Goal: Task Accomplishment & Management: Complete application form

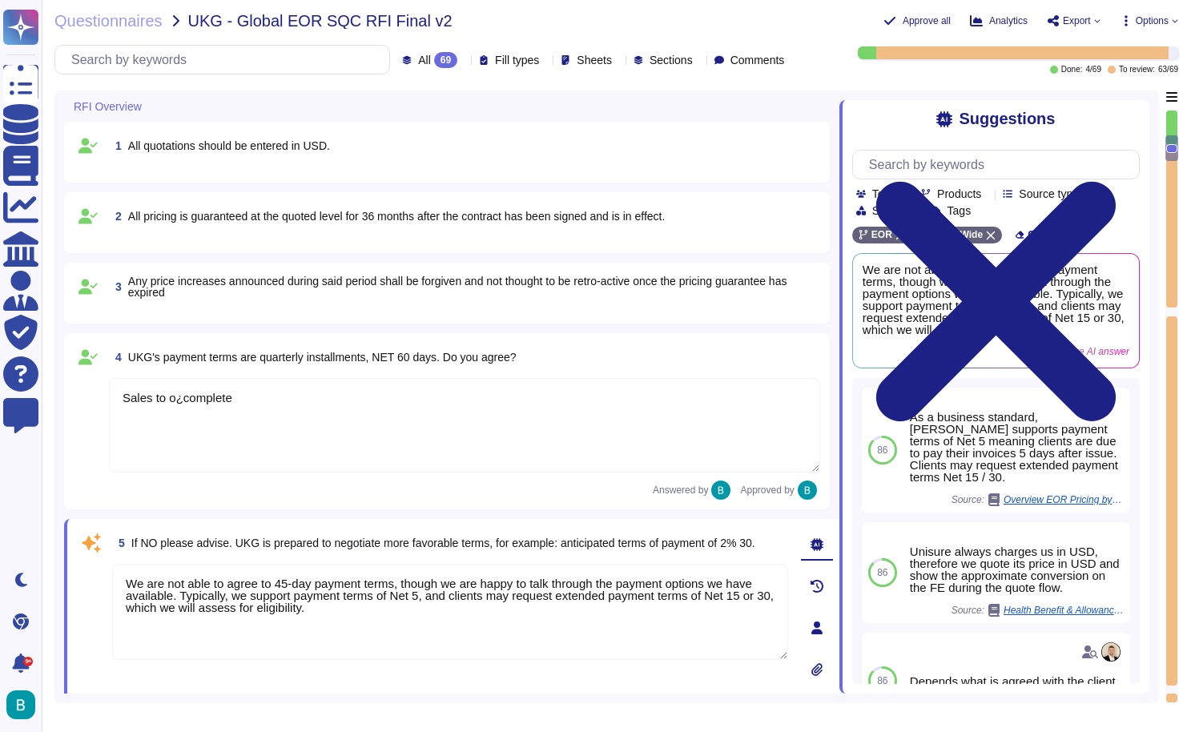
type textarea "Sales to o¿complete"
type textarea "We are not able to agree to 45-day payment terms, though we are happy to talk t…"
type textarea "[PERSON_NAME] operates in over 120 countries globally through its own entities …"
type textarea "[PERSON_NAME] currently serves over 32,000 customers globally. We have demonstr…"
type textarea "[PERSON_NAME] has acquired several key certifications and accreditations, inclu…"
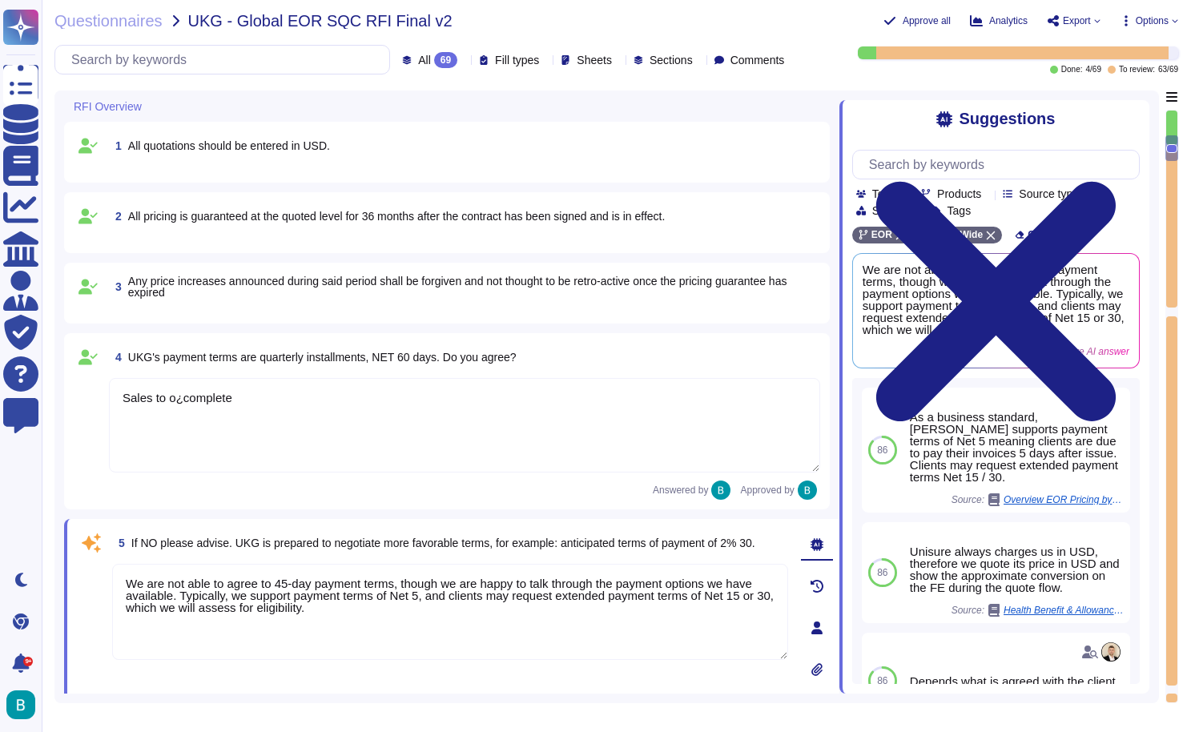
scroll to position [359, 0]
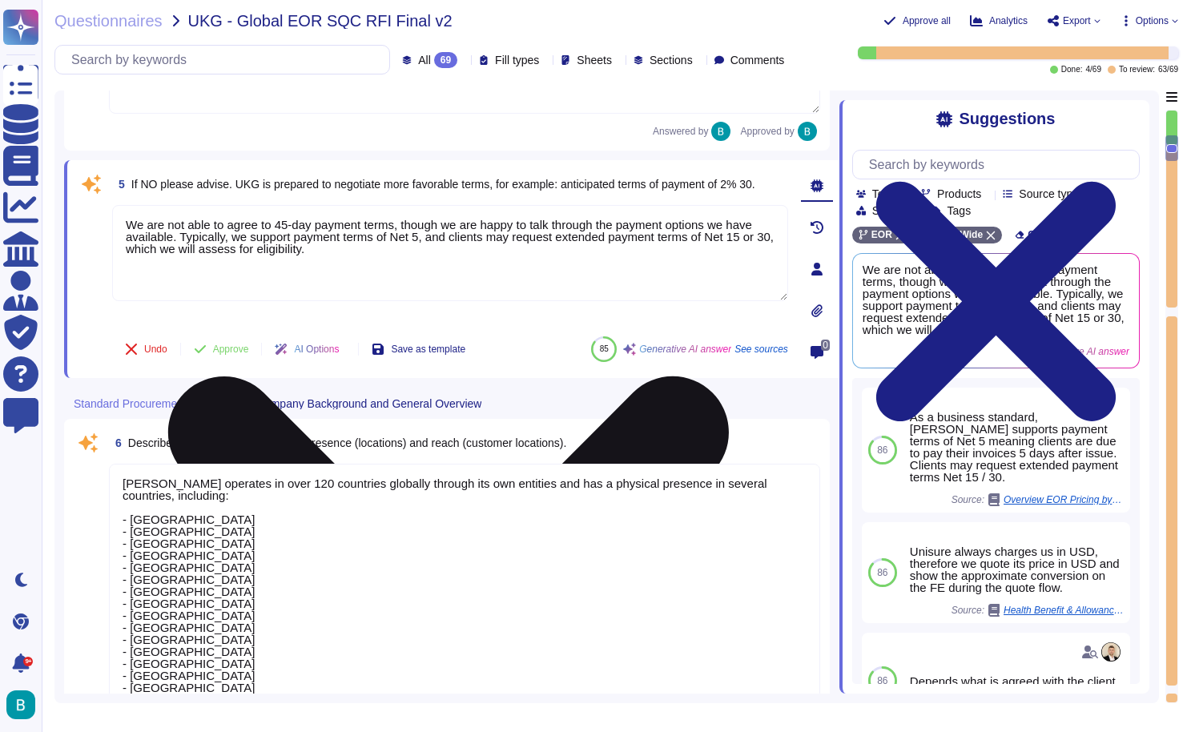
click at [729, 376] on icon at bounding box center [448, 656] width 560 height 560
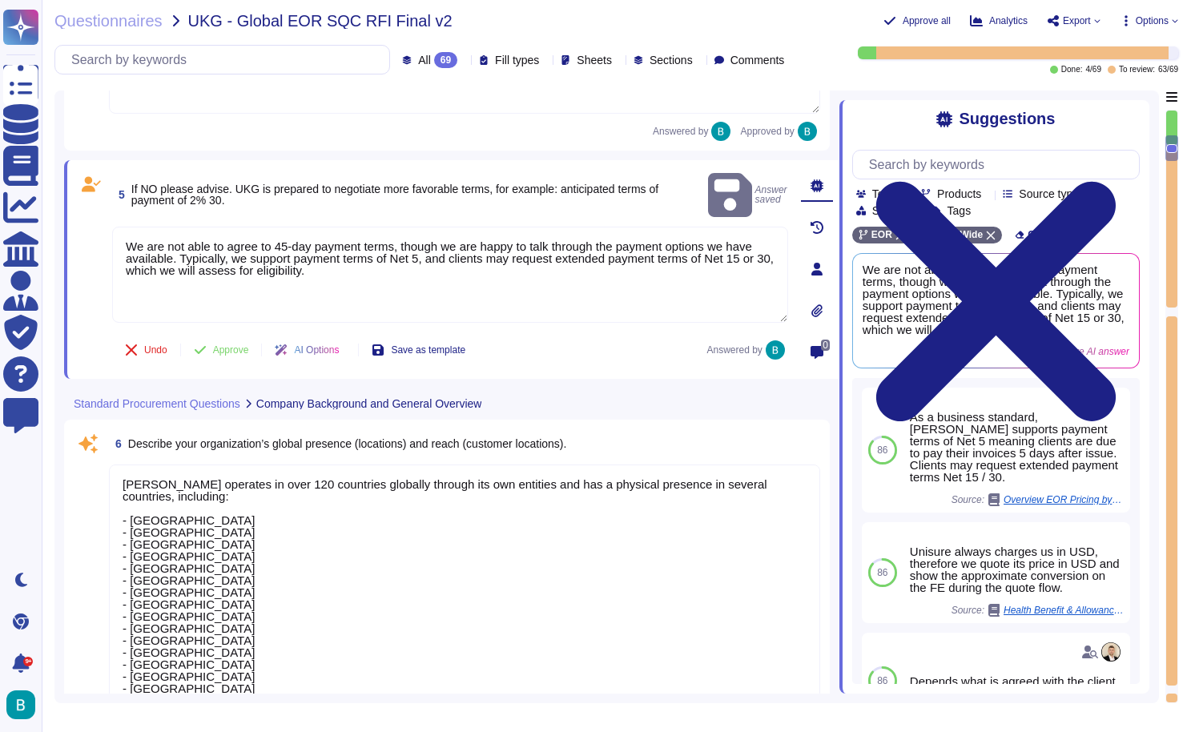
click at [463, 236] on textarea "We are not able to agree to 45-day payment terms, though we are happy to talk t…" at bounding box center [450, 275] width 676 height 96
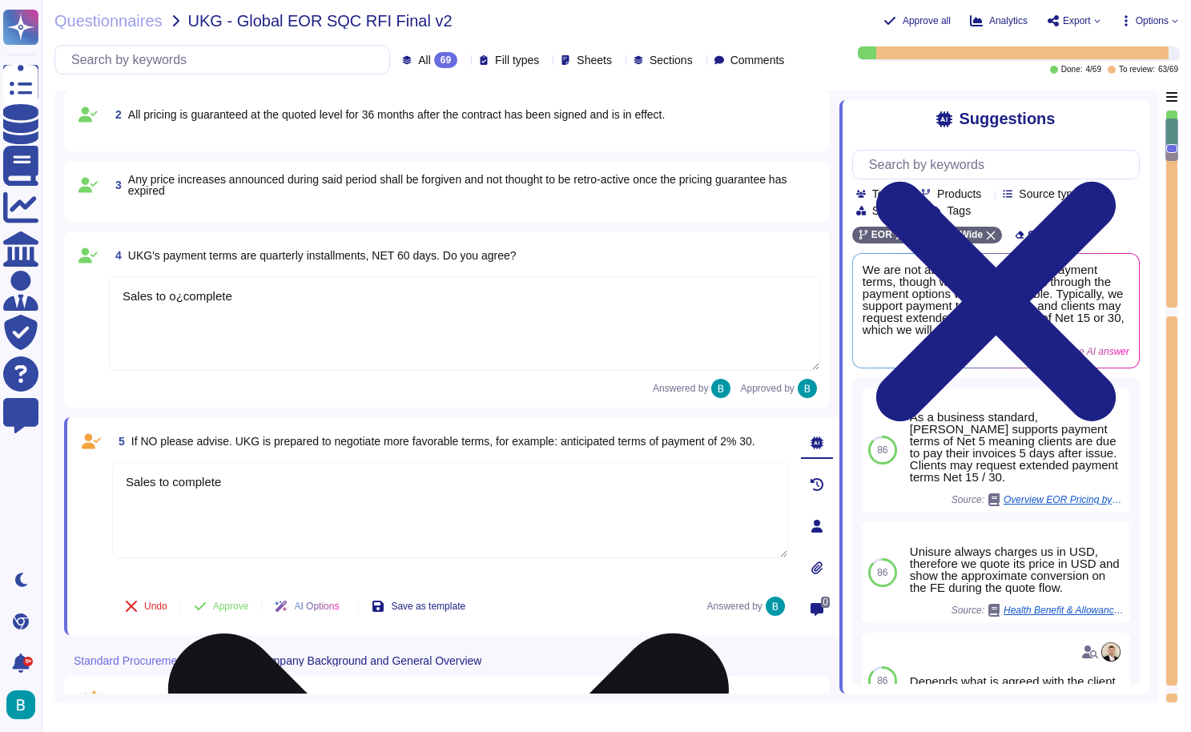
scroll to position [98, 0]
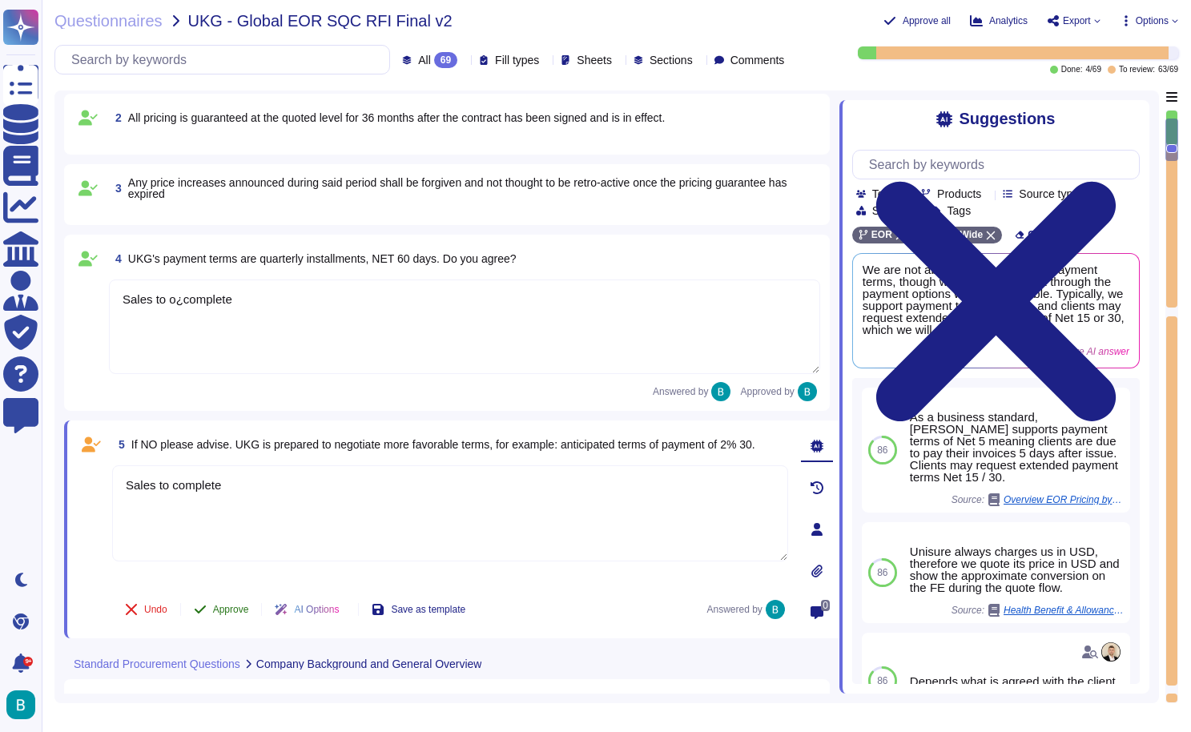
type textarea "Sales to complete"
click at [234, 606] on button "Approve" at bounding box center [221, 609] width 81 height 32
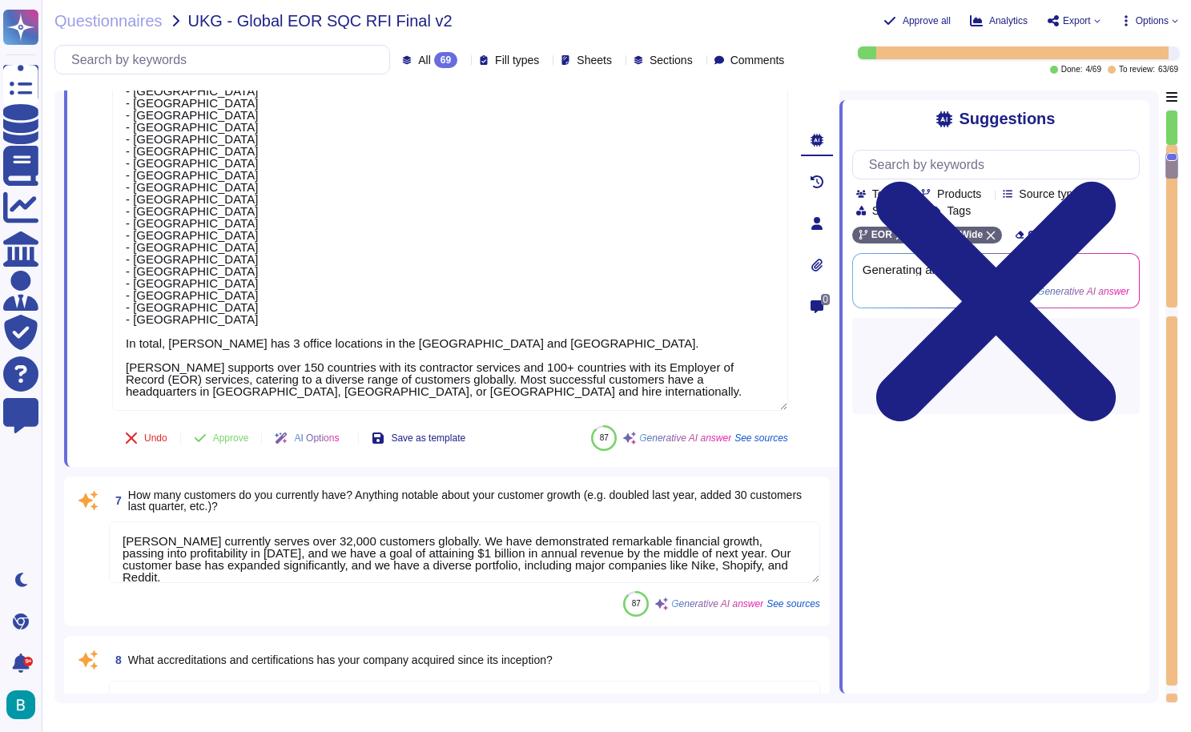
type textarea "[PERSON_NAME] currently serves over 32,000 customers globally. We have demonstr…"
type textarea "[PERSON_NAME] has acquired several key certifications and accreditations, inclu…"
type textarea "[PERSON_NAME] employs over 7000 employees globally."
type textarea "[PERSON_NAME] customer profile primarily consists of small to medium-sized busi…"
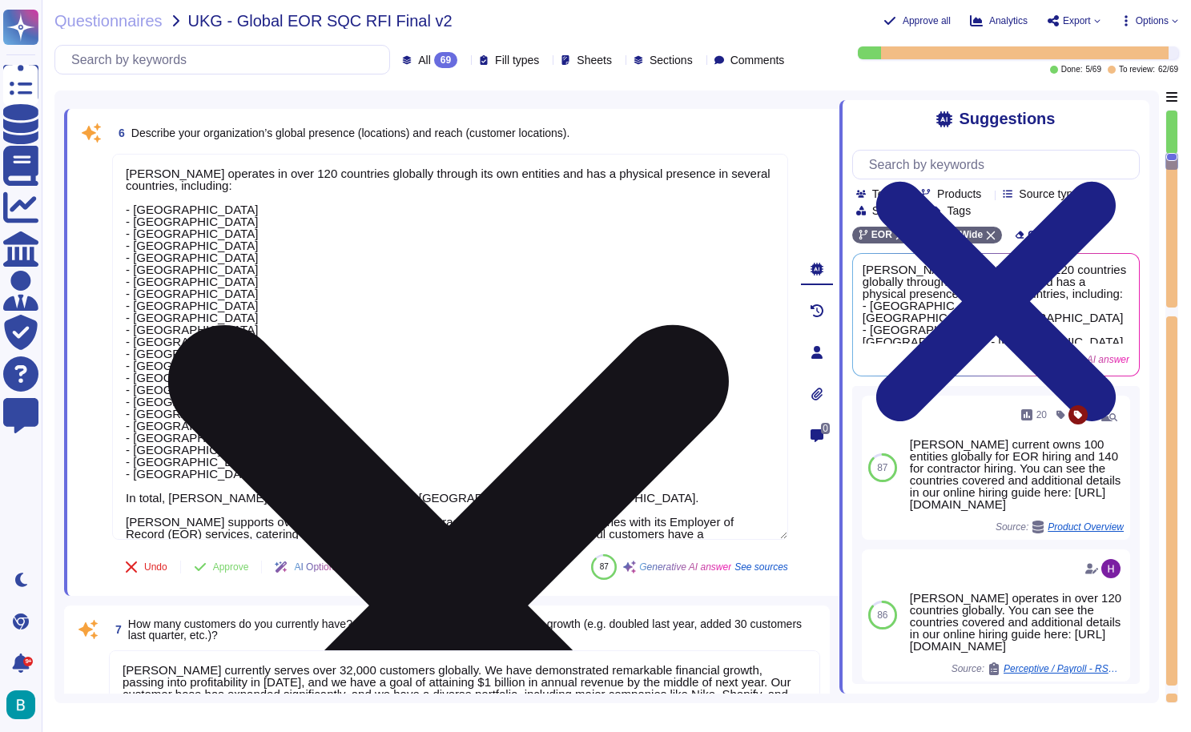
scroll to position [0, 0]
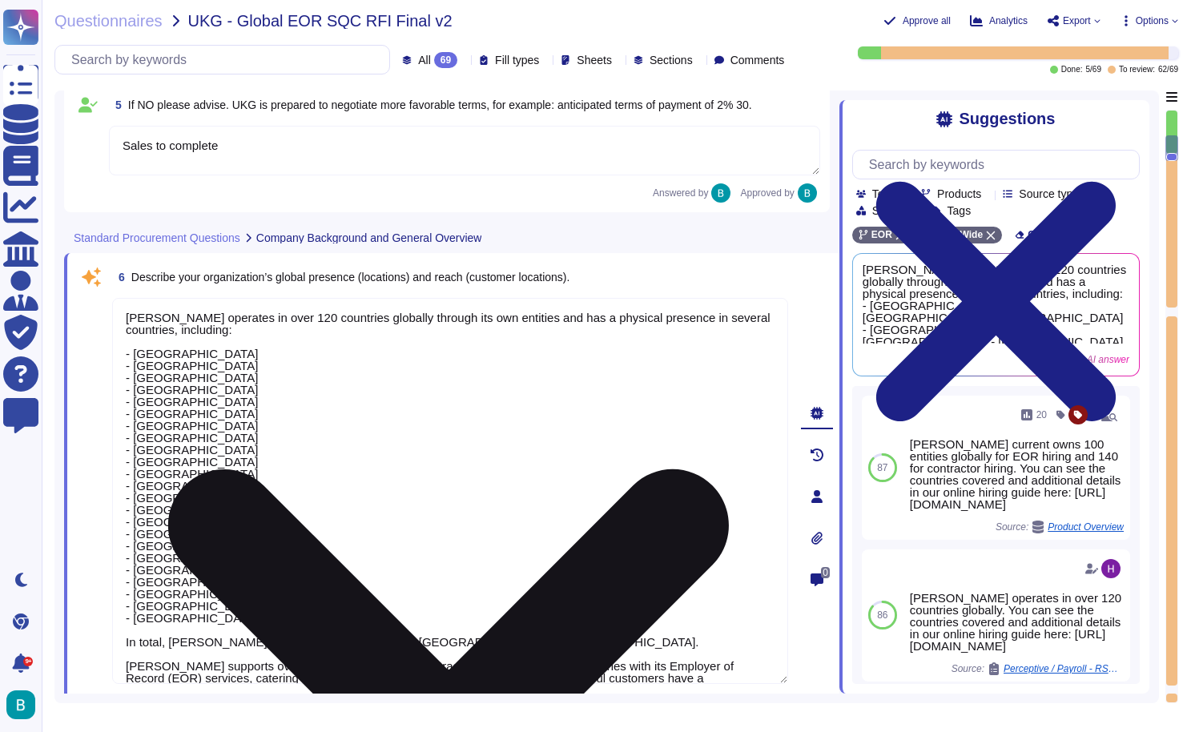
type textarea "Sales to o¿complete"
type textarea "Sales to complete"
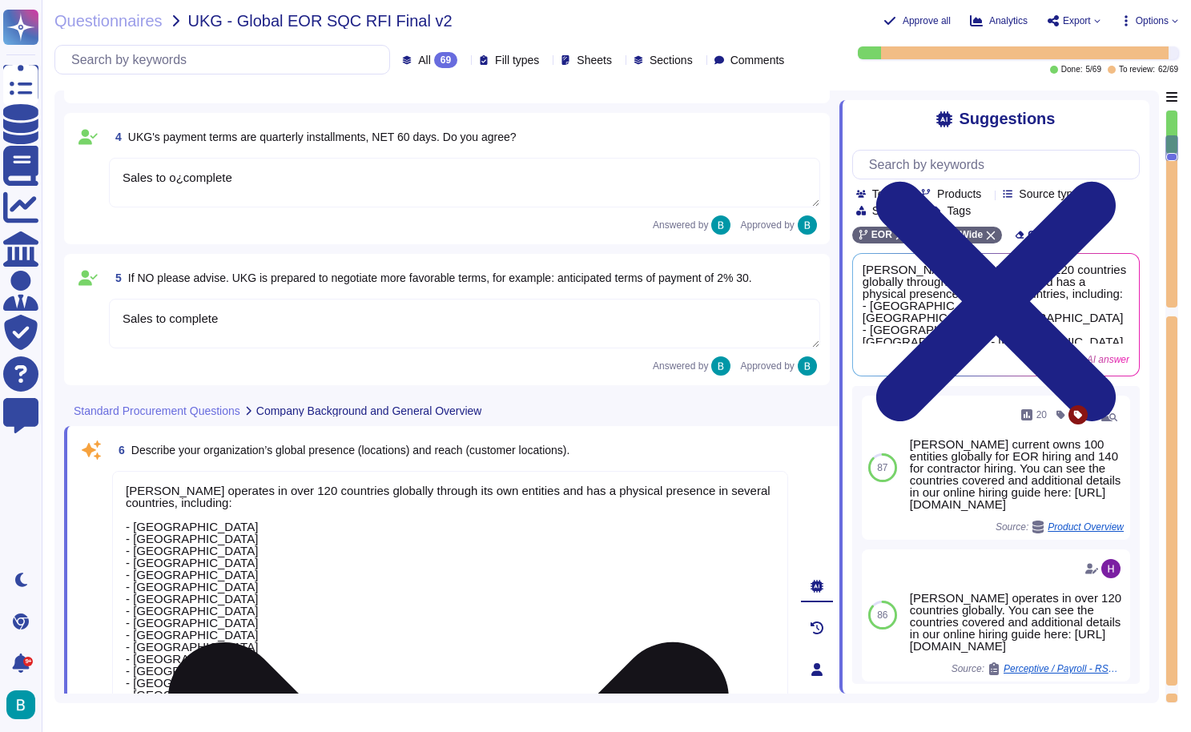
scroll to position [78, 0]
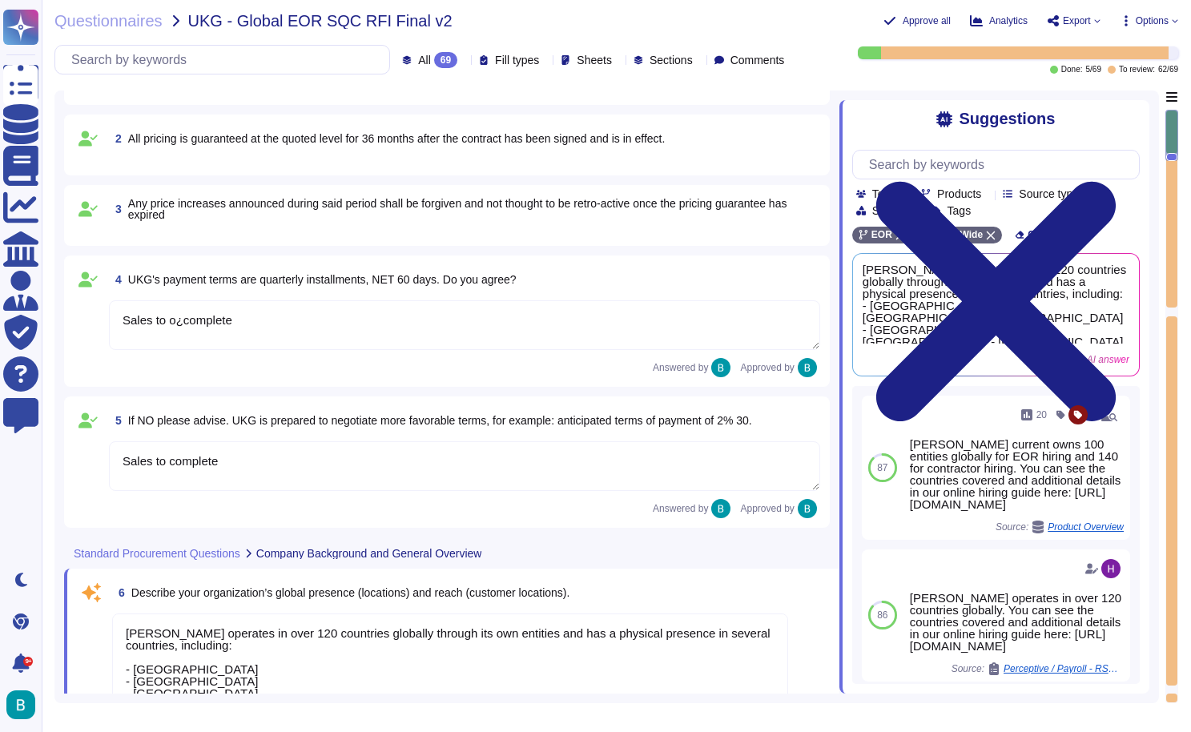
click at [198, 308] on textarea "Sales to o¿complete" at bounding box center [464, 325] width 711 height 50
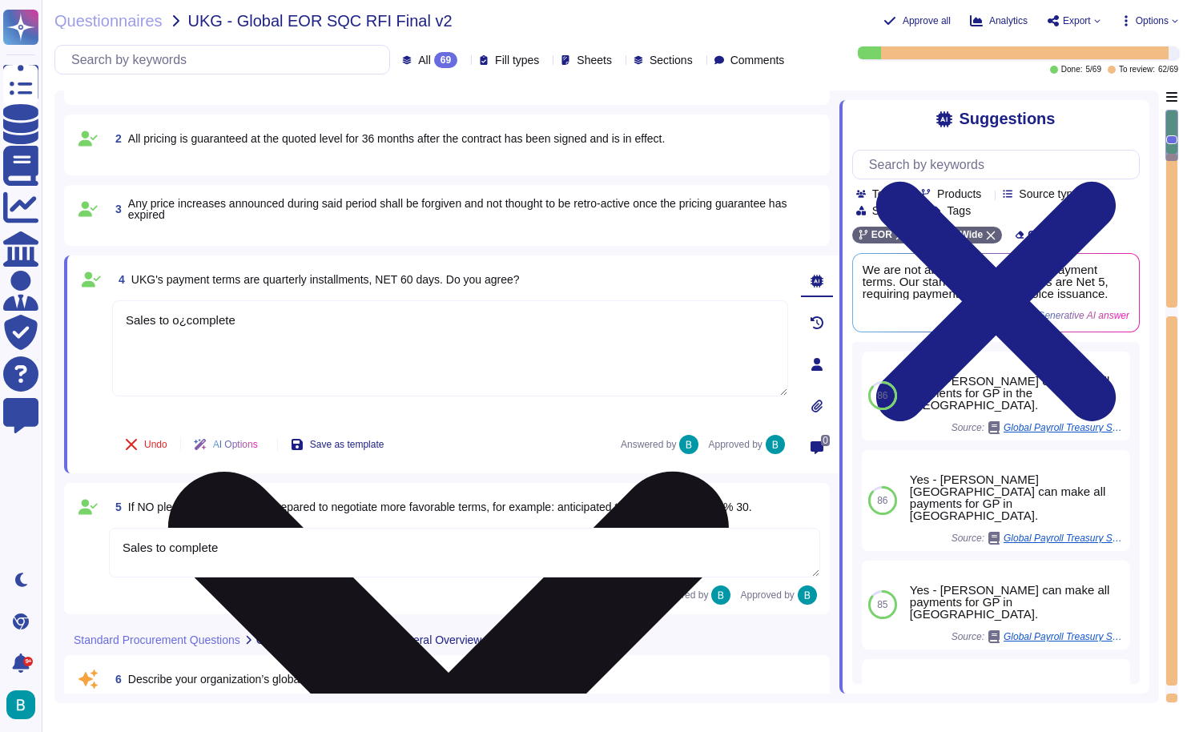
click at [183, 321] on textarea "Sales to o¿complete" at bounding box center [450, 348] width 676 height 96
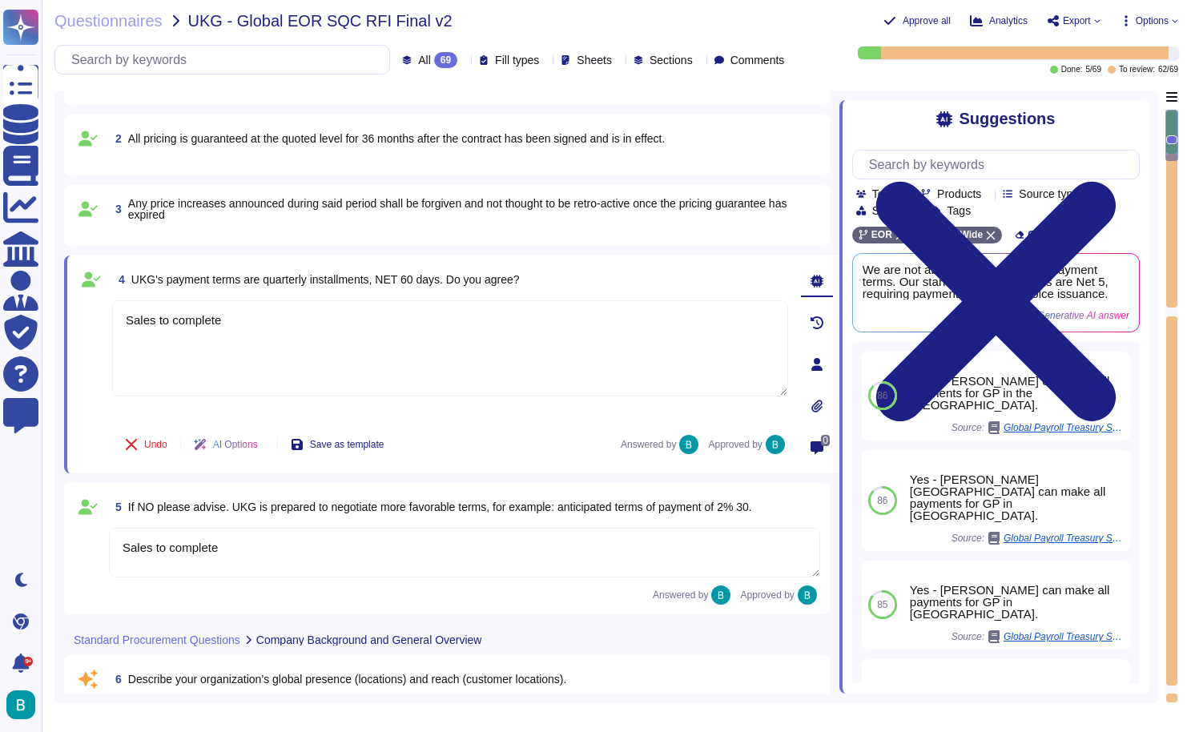
type textarea "Sales to complete"
click at [518, 431] on div "Undo AI Options Save as template Answered by Approved by" at bounding box center [450, 444] width 676 height 38
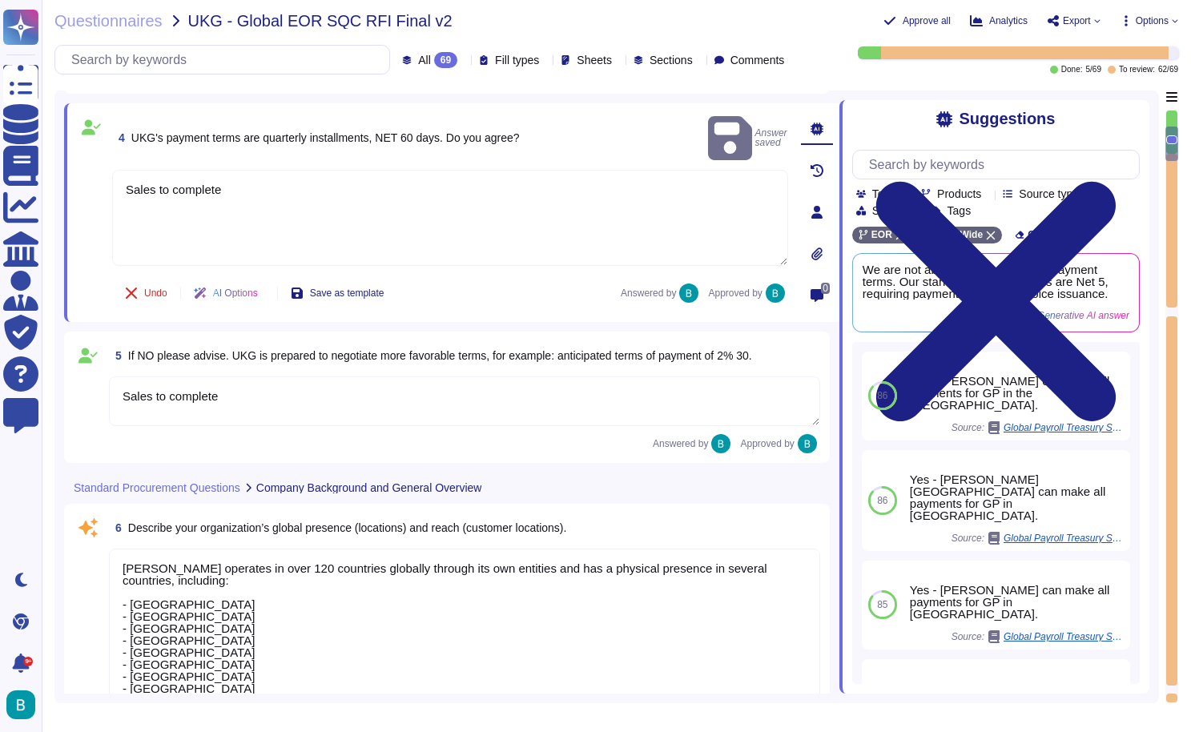
type textarea "[PERSON_NAME] currently serves over 32,000 customers globally. We have demonstr…"
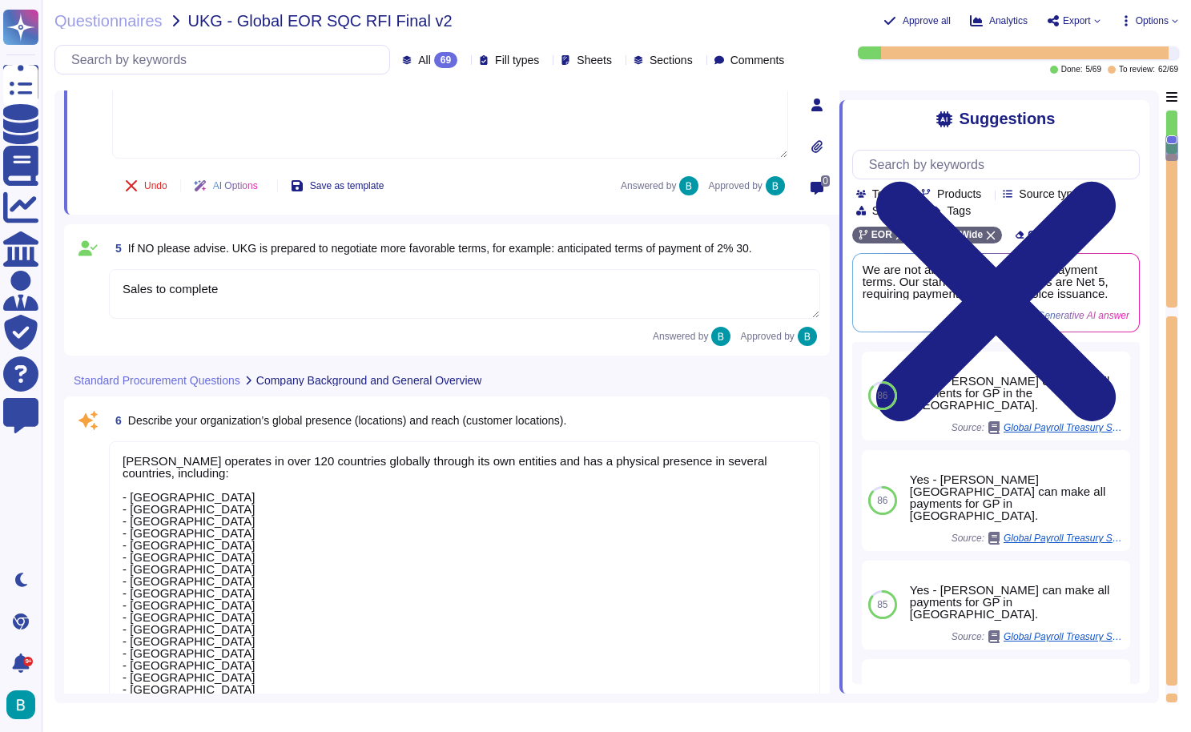
type textarea "[PERSON_NAME] has acquired several key certifications and accreditations, inclu…"
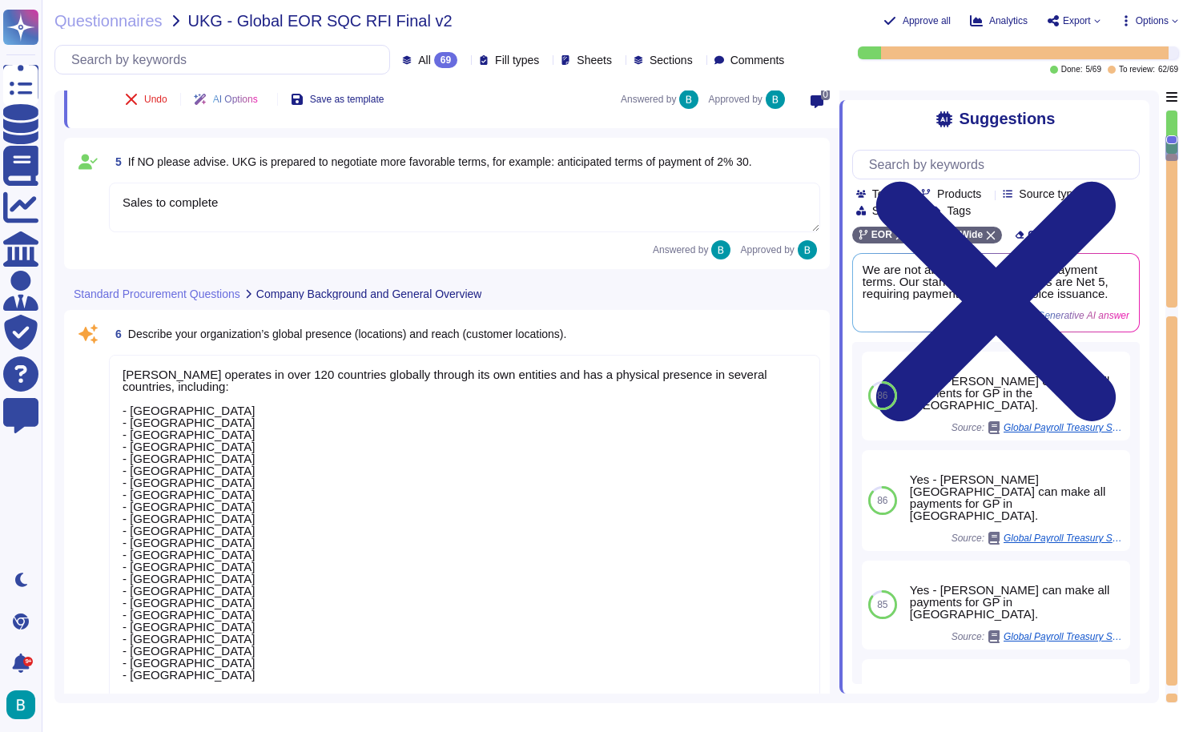
click at [430, 467] on textarea "[PERSON_NAME] operates in over 120 countries globally through its own entities …" at bounding box center [464, 548] width 711 height 386
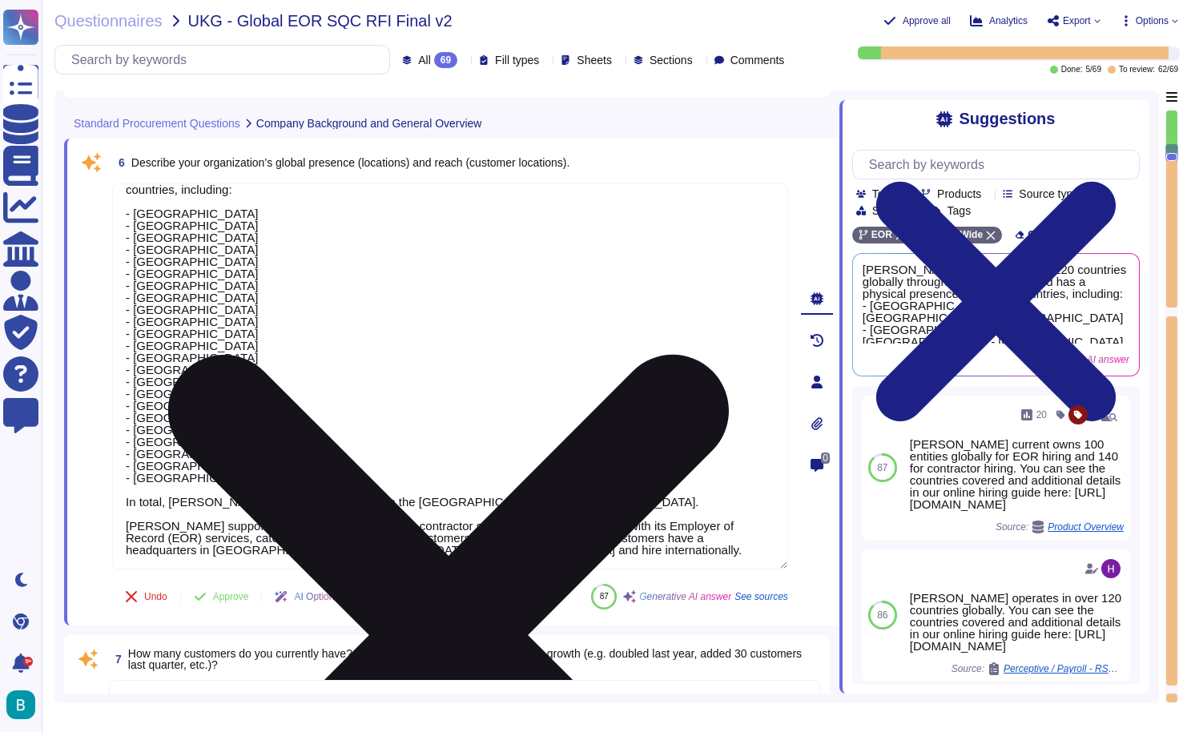
scroll to position [613, 0]
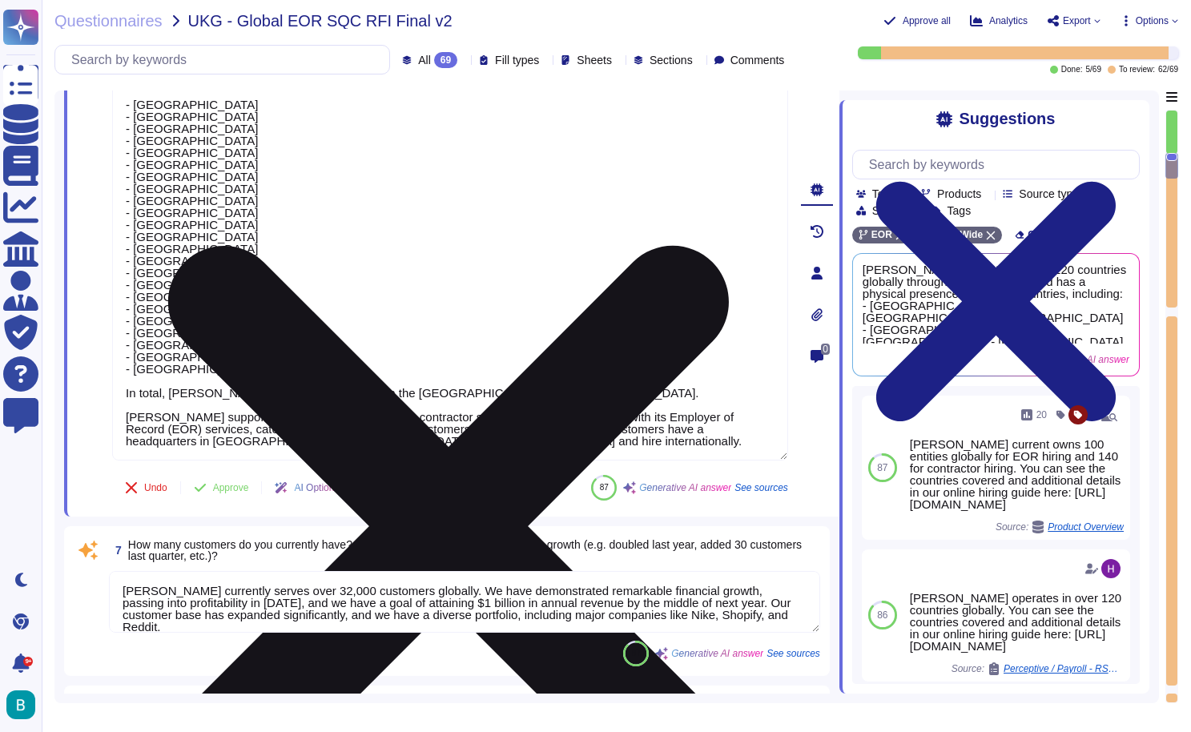
type textarea "[PERSON_NAME] employs over 7000 employees globally."
click at [496, 444] on textarea "[PERSON_NAME] operates in over 120 countries globally through its own entities …" at bounding box center [450, 267] width 676 height 386
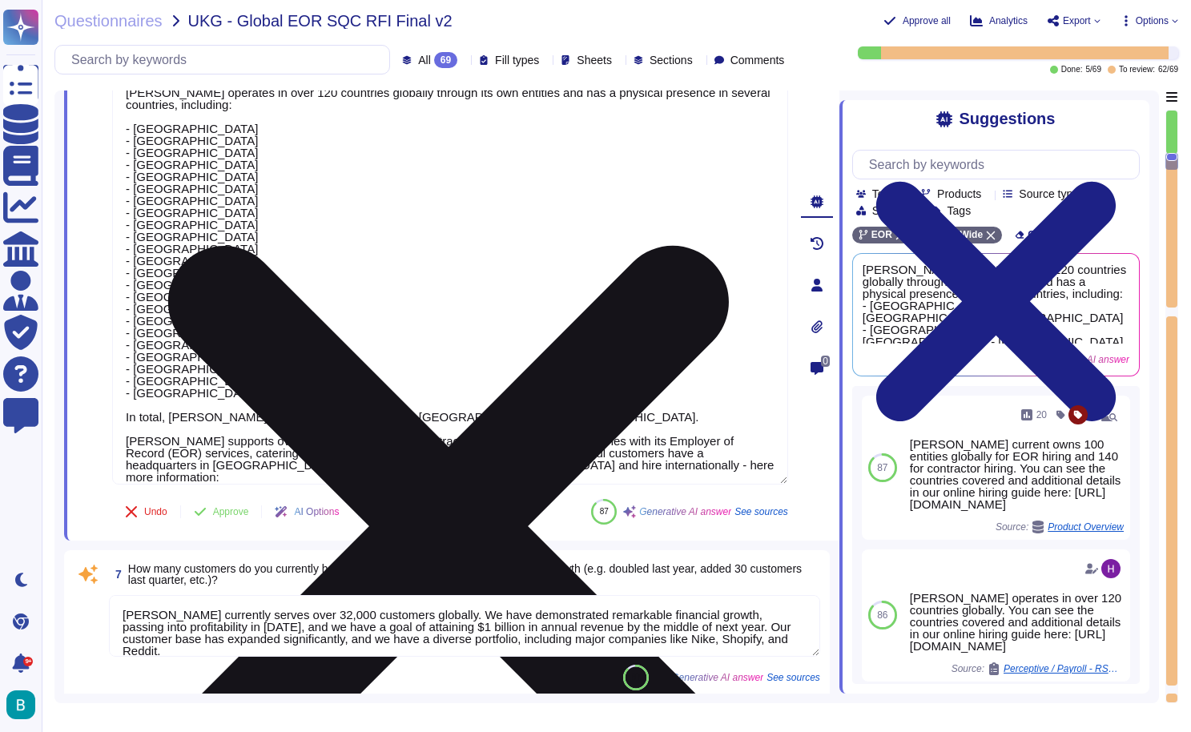
paste textarea "[URL][DOMAIN_NAME]"
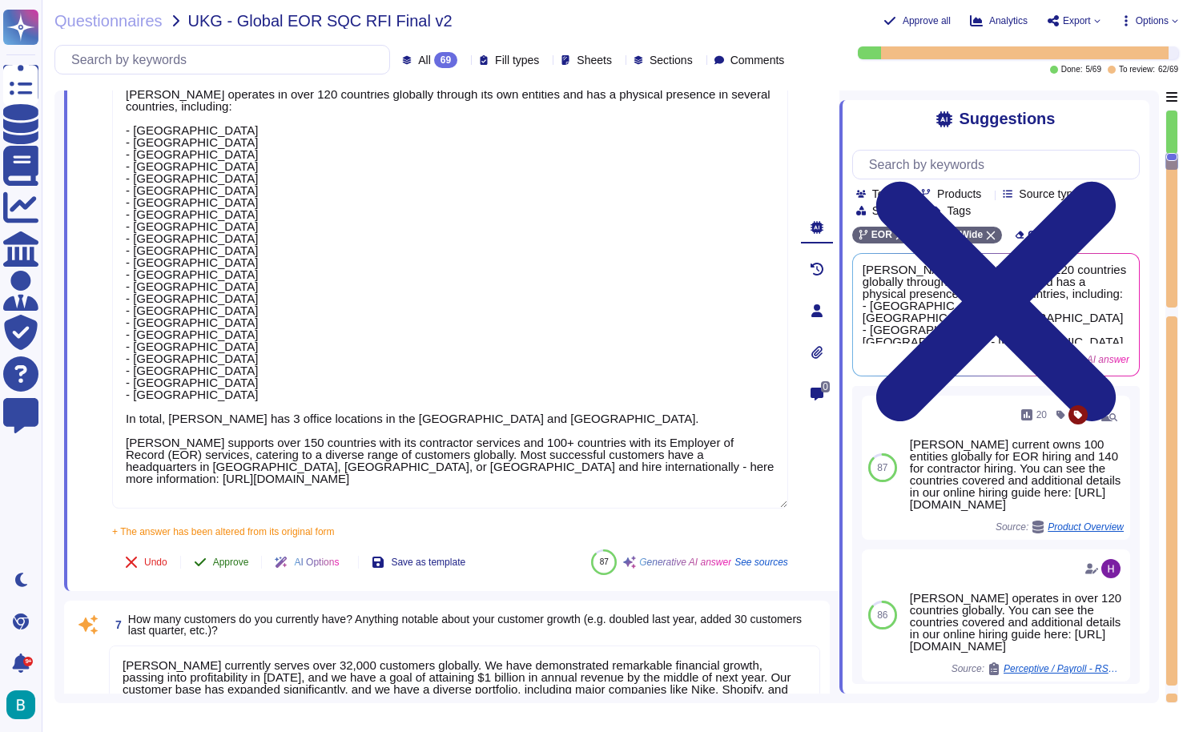
type textarea "[PERSON_NAME] operates in over 120 countries globally through its own entities …"
click at [226, 533] on div "6 Describe your organization’s global presence (locations) and reach (customer …" at bounding box center [432, 310] width 711 height 542
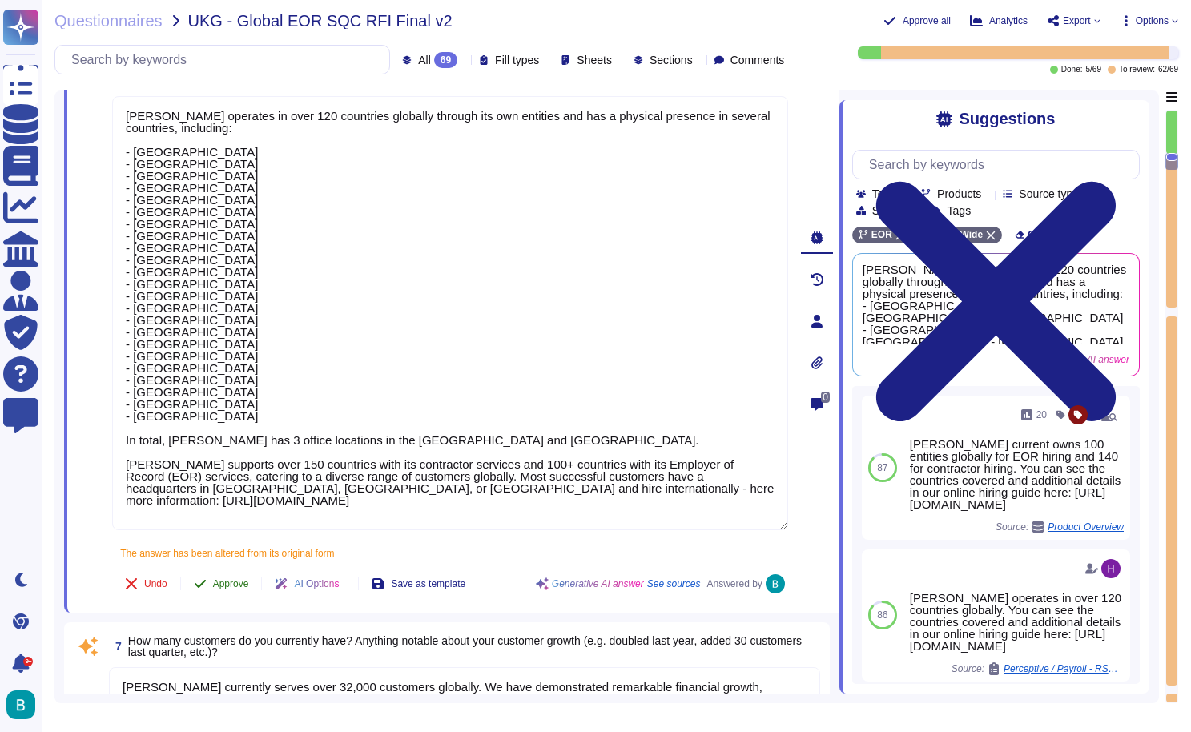
click at [242, 579] on span "Approve" at bounding box center [231, 584] width 36 height 10
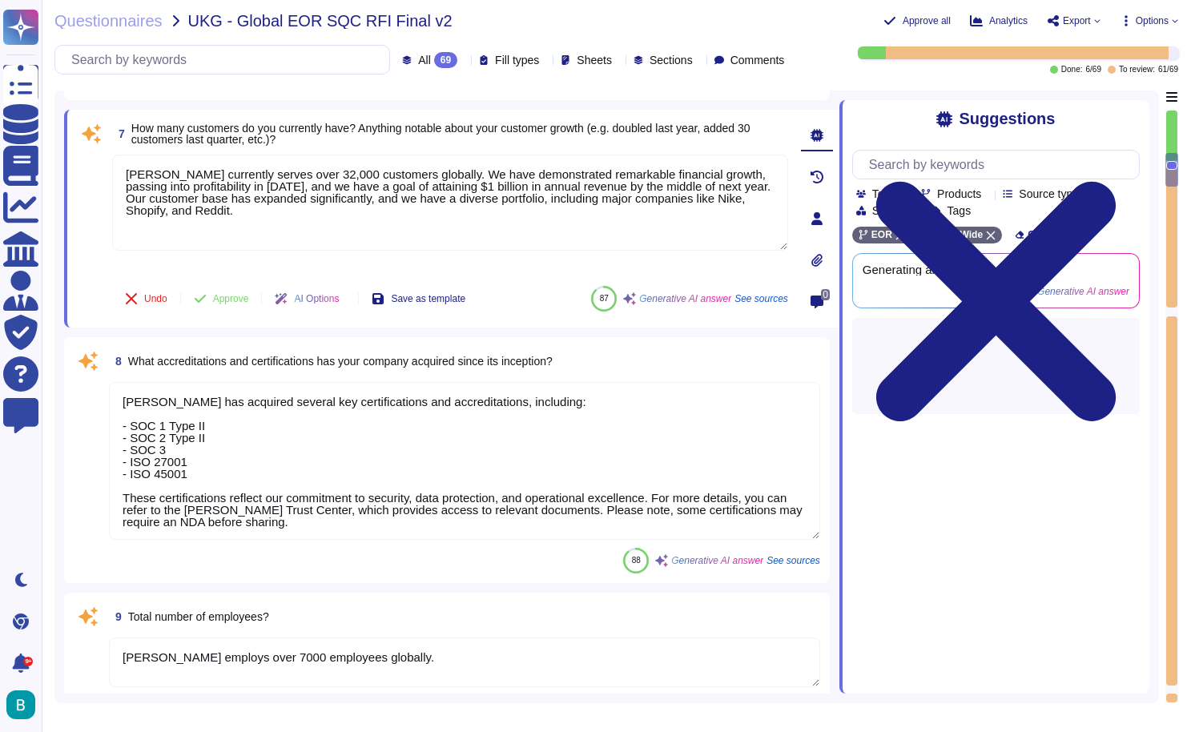
scroll to position [1037, 0]
type textarea "[PERSON_NAME] customer profile primarily consists of small to medium-sized busi…"
type textarea "Our top key clients include Reddit, Coinbase, Dropbox, Shopify, Nike, Klarna, a…"
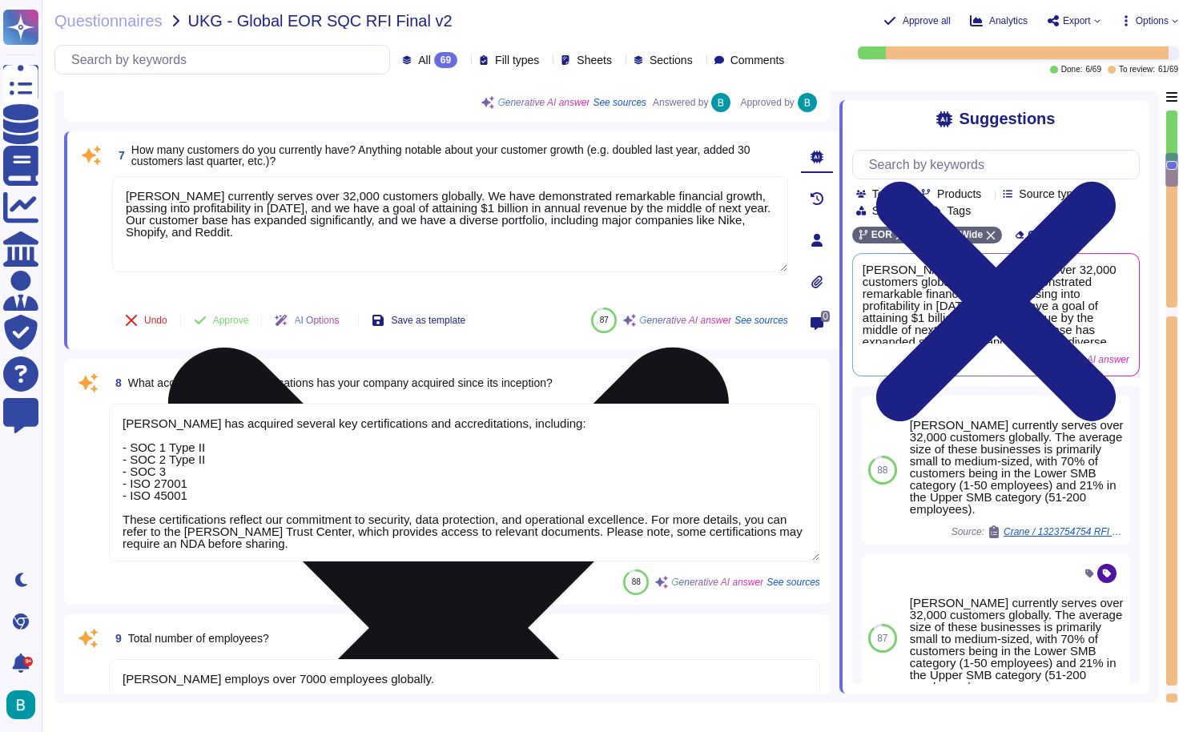
click at [729, 347] on icon at bounding box center [448, 627] width 560 height 560
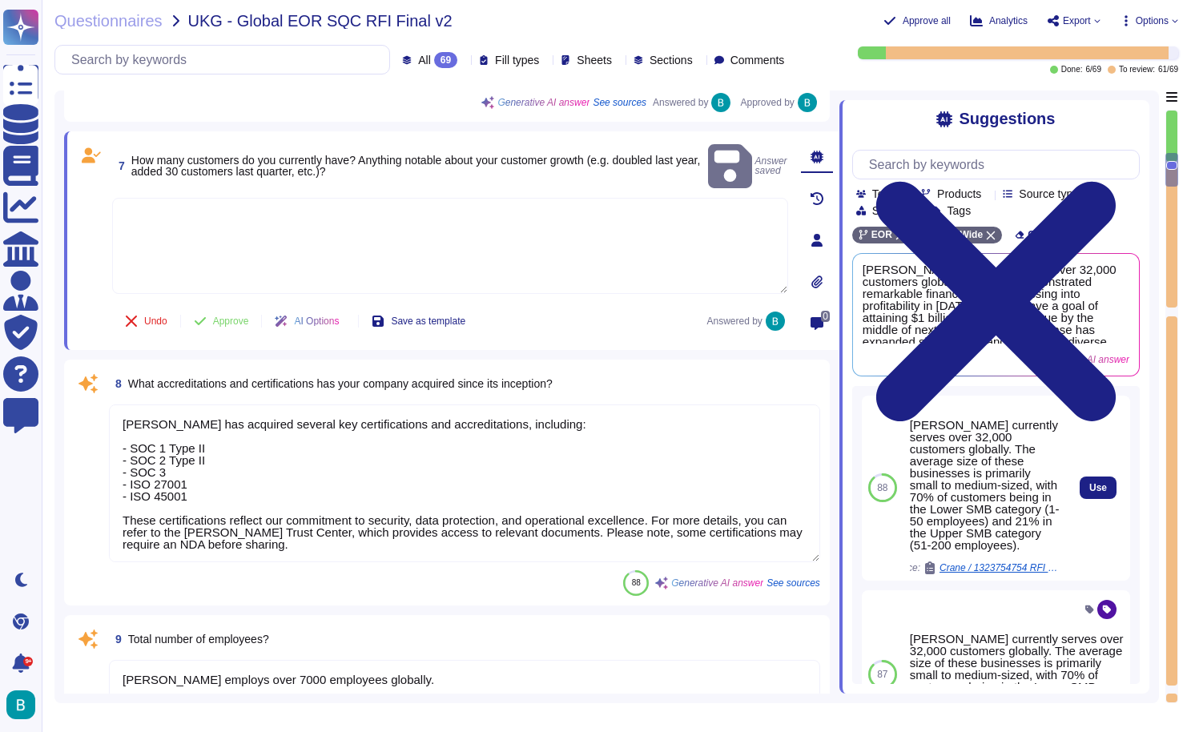
scroll to position [337, 0]
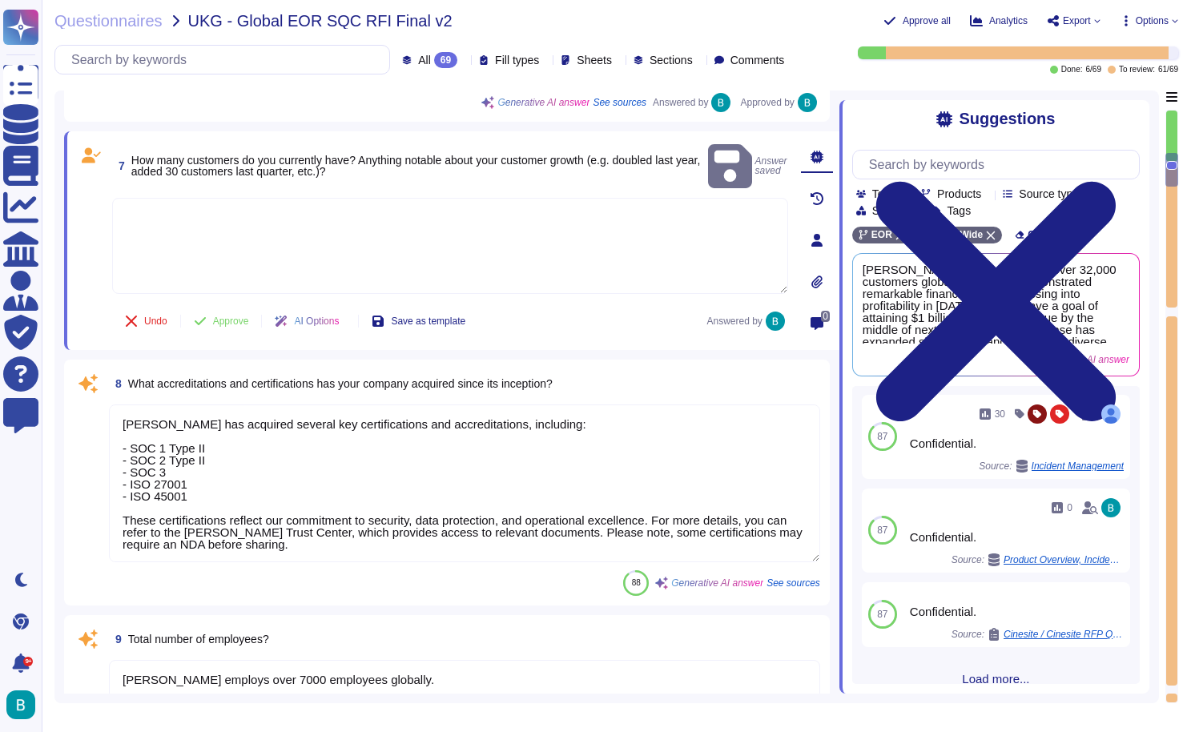
click at [568, 280] on div at bounding box center [450, 247] width 676 height 98
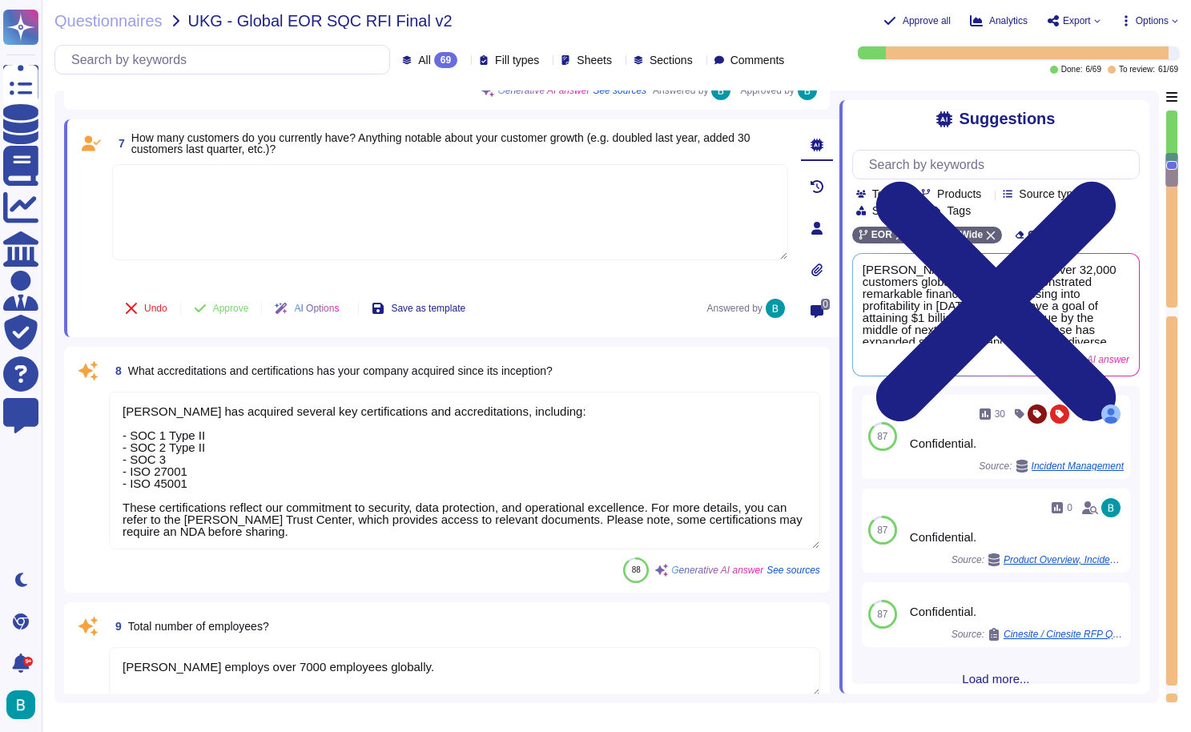
click at [465, 207] on textarea at bounding box center [450, 212] width 676 height 96
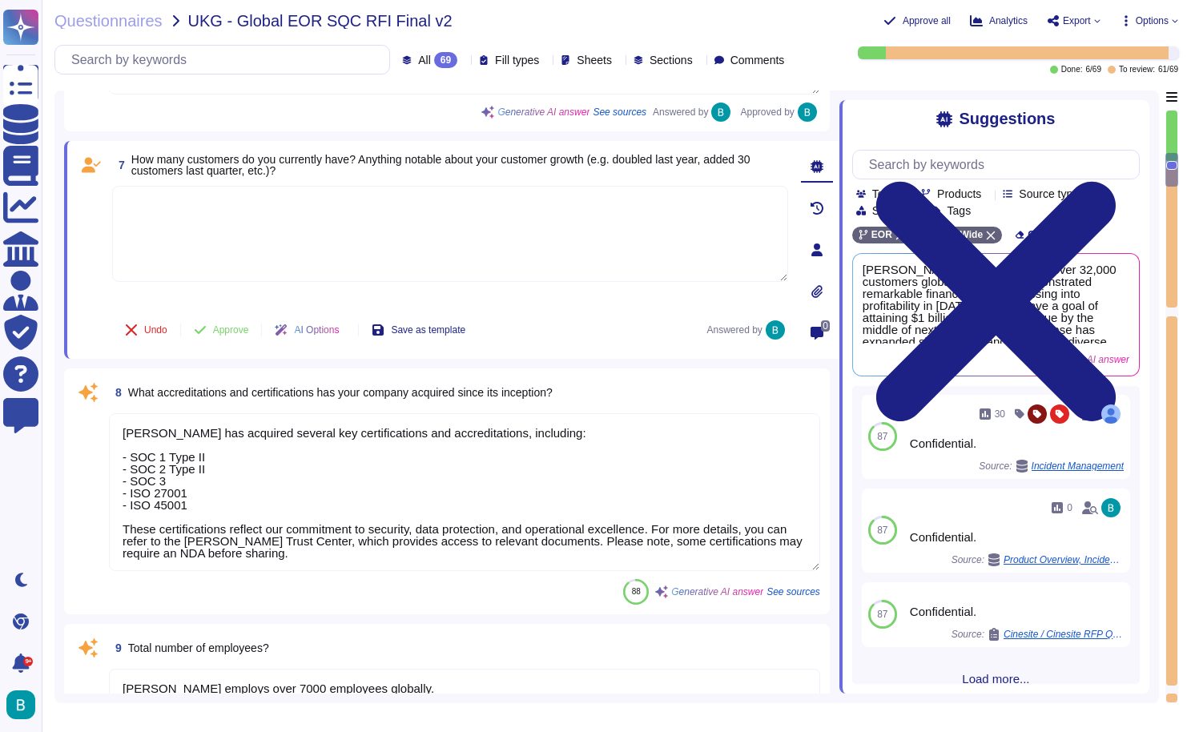
scroll to position [0, -1]
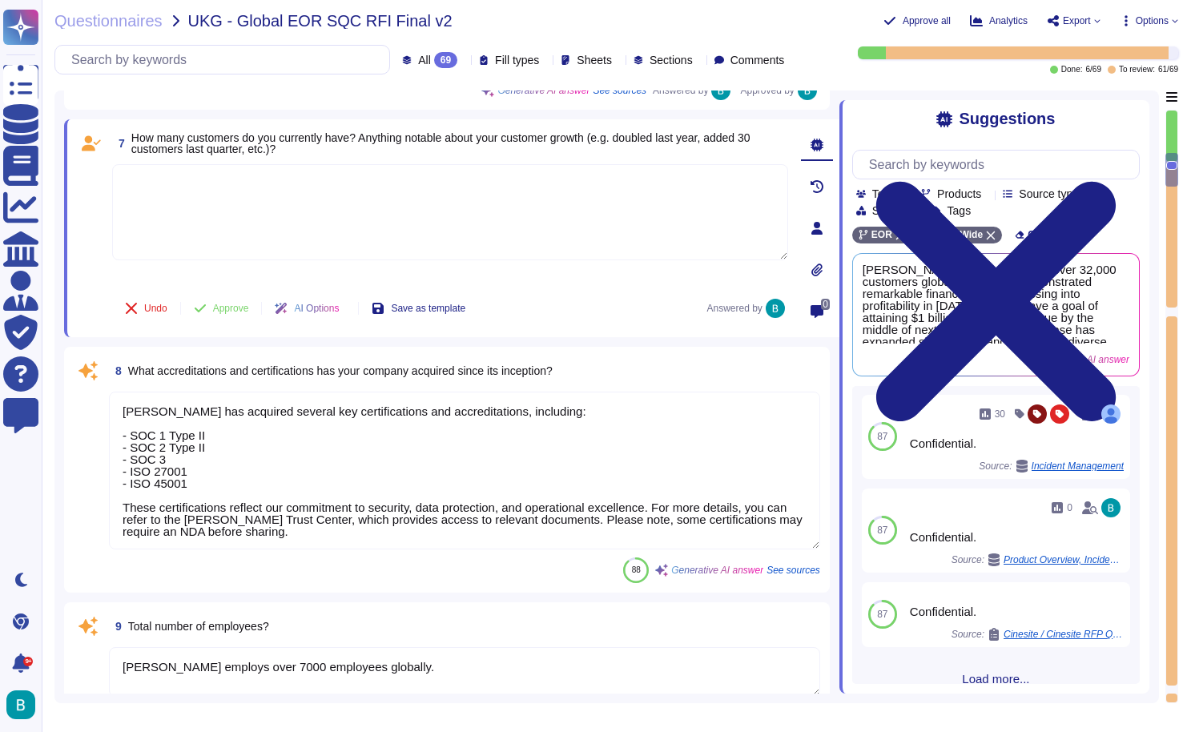
click at [609, 137] on span "How many customers do you currently have? Anything notable about your customer …" at bounding box center [440, 143] width 619 height 24
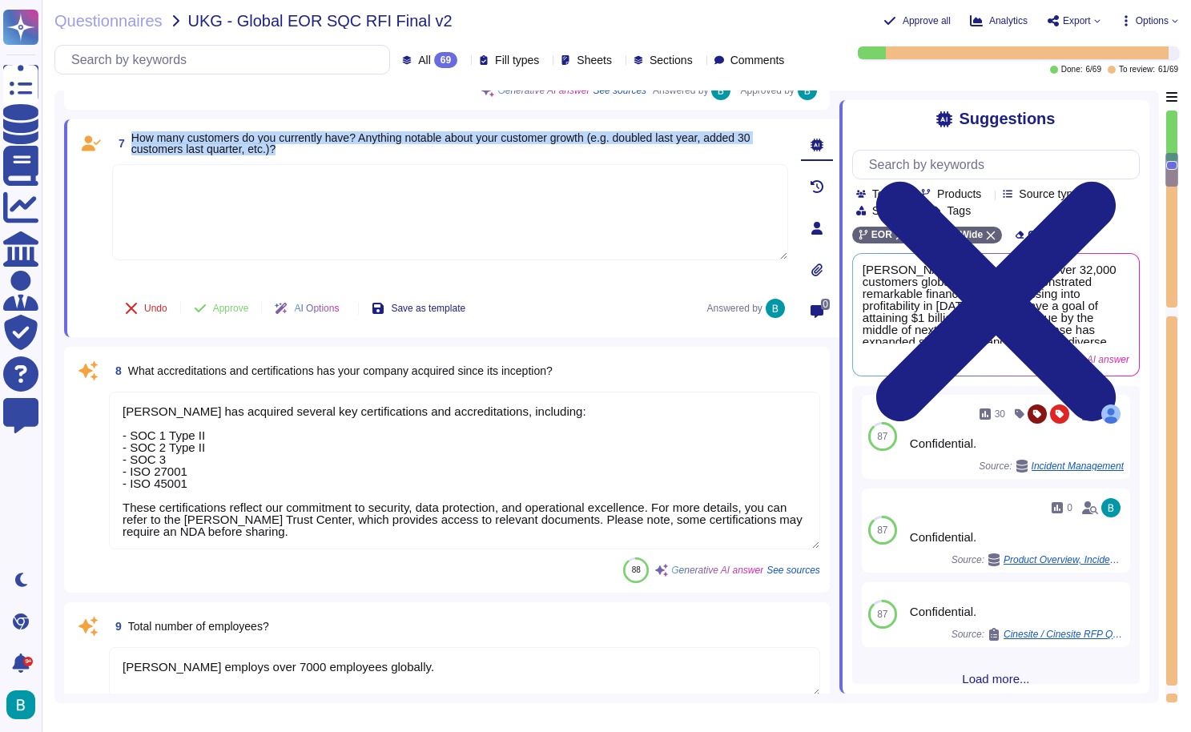
click at [609, 137] on span "How many customers do you currently have? Anything notable about your customer …" at bounding box center [440, 143] width 619 height 24
copy span "How many customers do you currently have? Anything notable about your customer …"
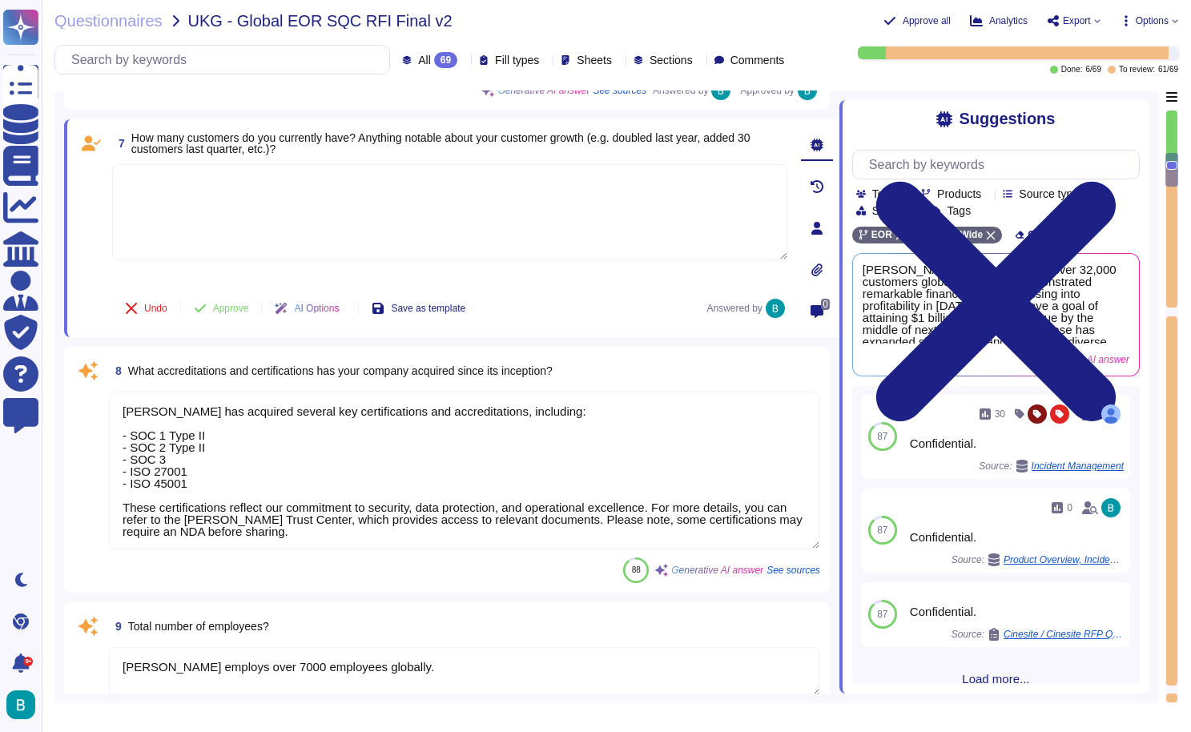
click at [327, 218] on textarea at bounding box center [450, 212] width 676 height 96
paste textarea "[PERSON_NAME] currently has 35,000 clients across more than 150 countries . Whi…"
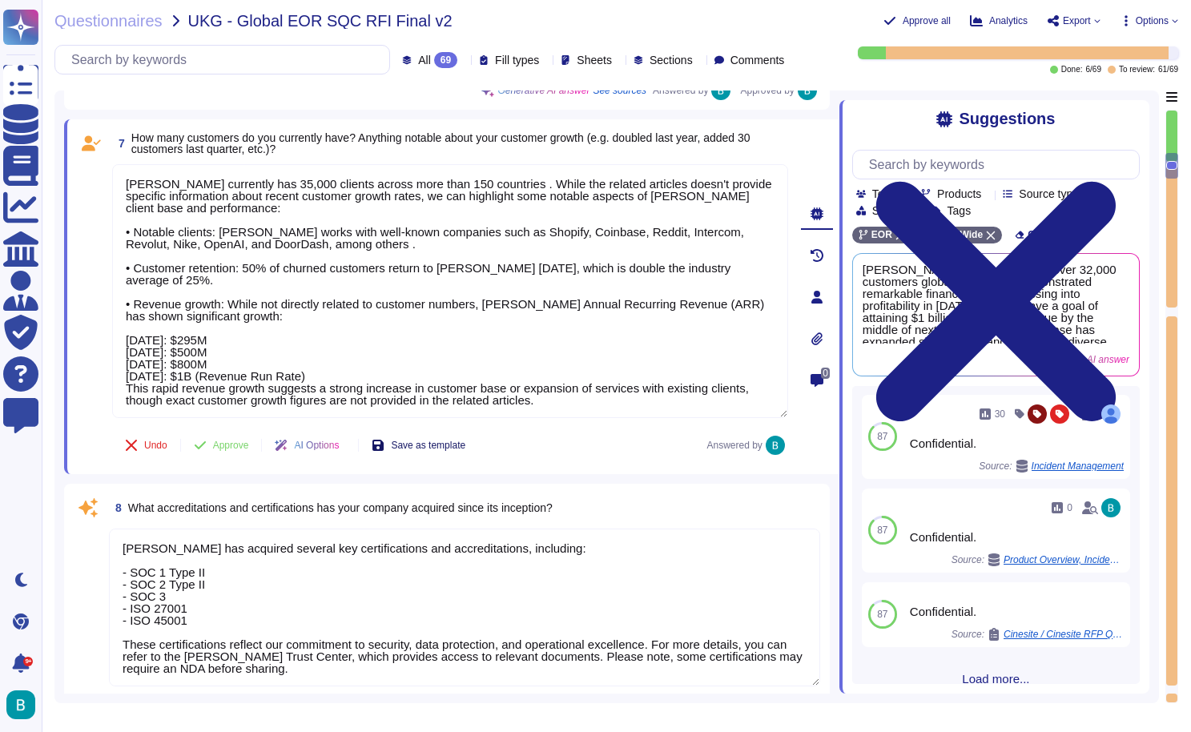
type textarea "[PERSON_NAME] currently has 35,000 clients across more than 150 countries . Whi…"
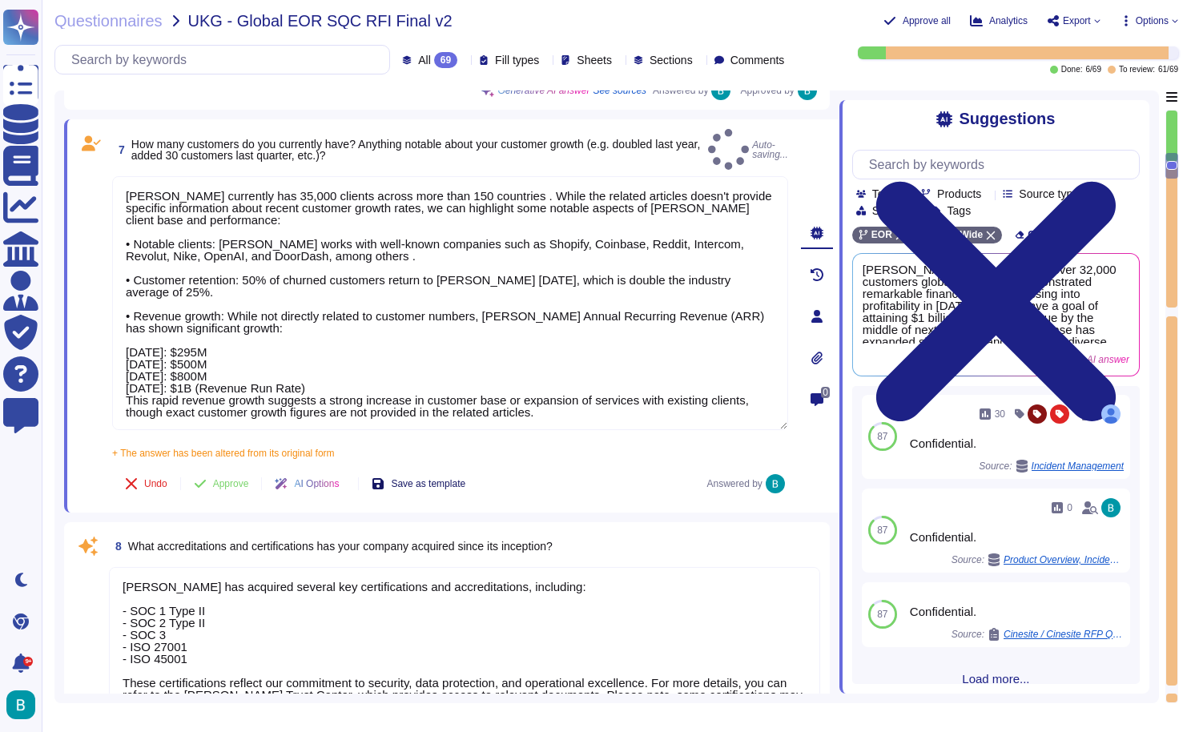
click at [439, 442] on div "7 How many customers do you currently have? Anything notable about your custome…" at bounding box center [432, 316] width 711 height 374
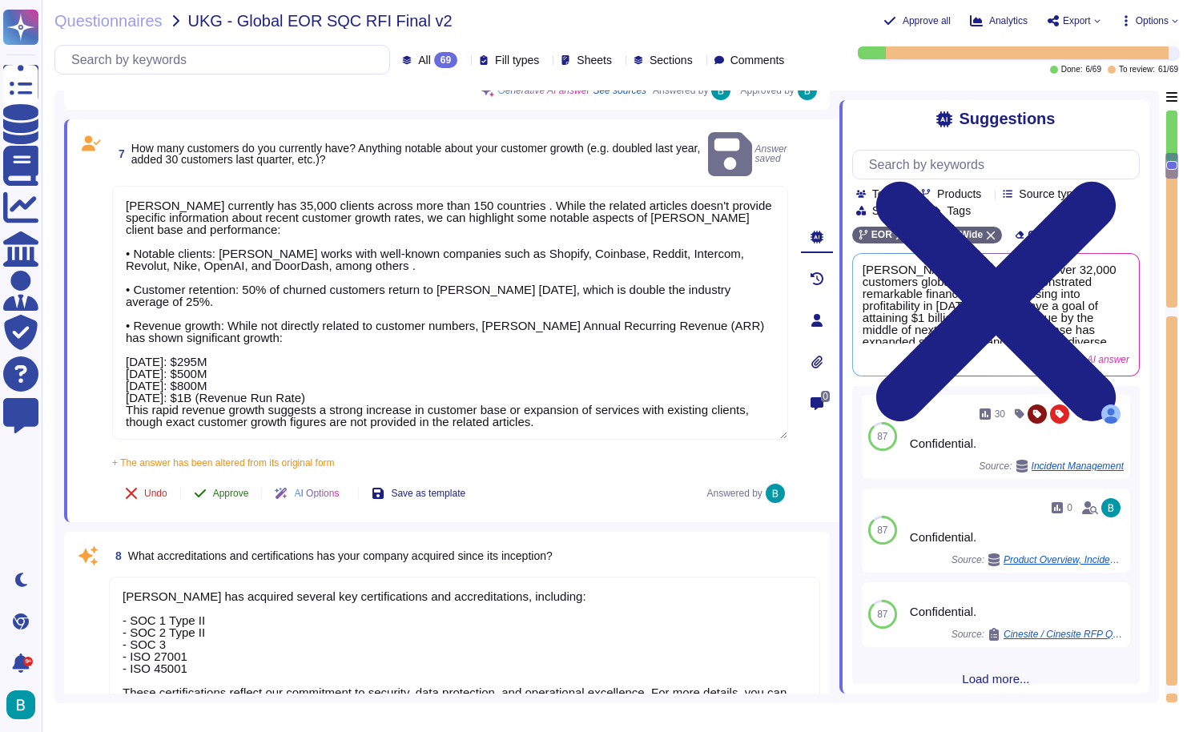
click at [243, 488] on span "Approve" at bounding box center [231, 493] width 36 height 10
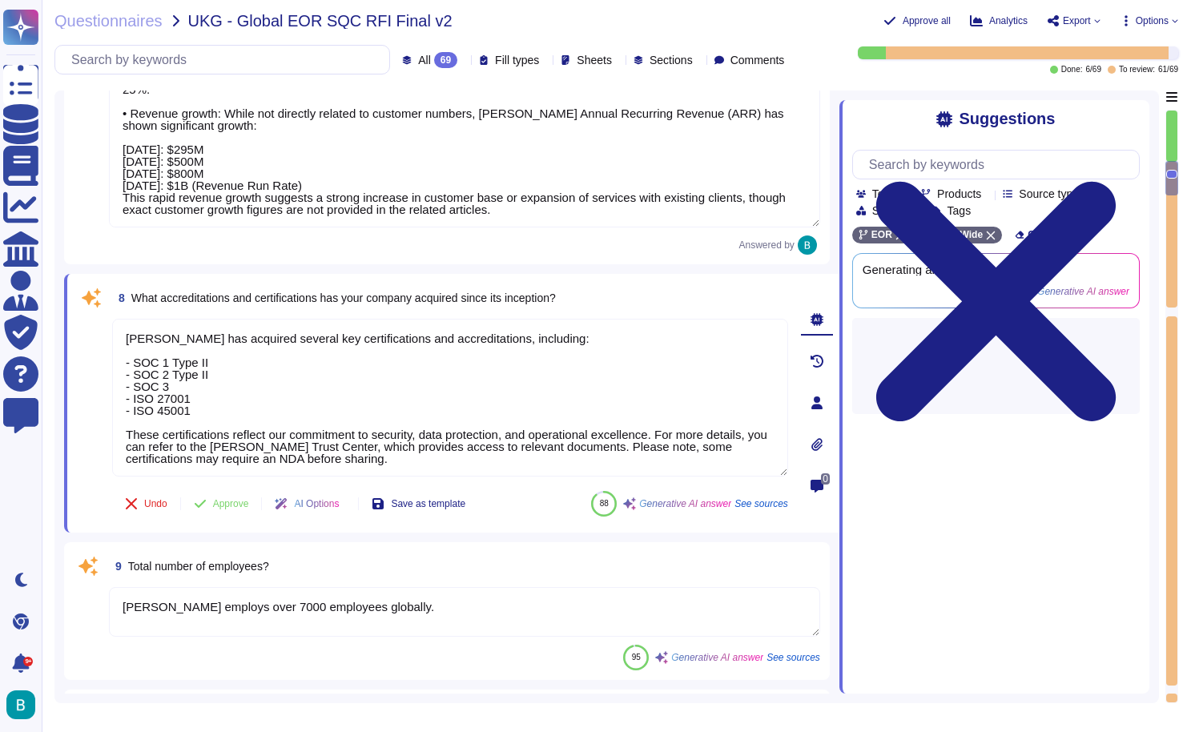
type textarea "Our top key clients include Reddit, Coinbase, Dropbox, Shopify, Nike, Klarna, a…"
type textarea "- 2022: $100 million - 2023: $400 million - 2024: $500 million"
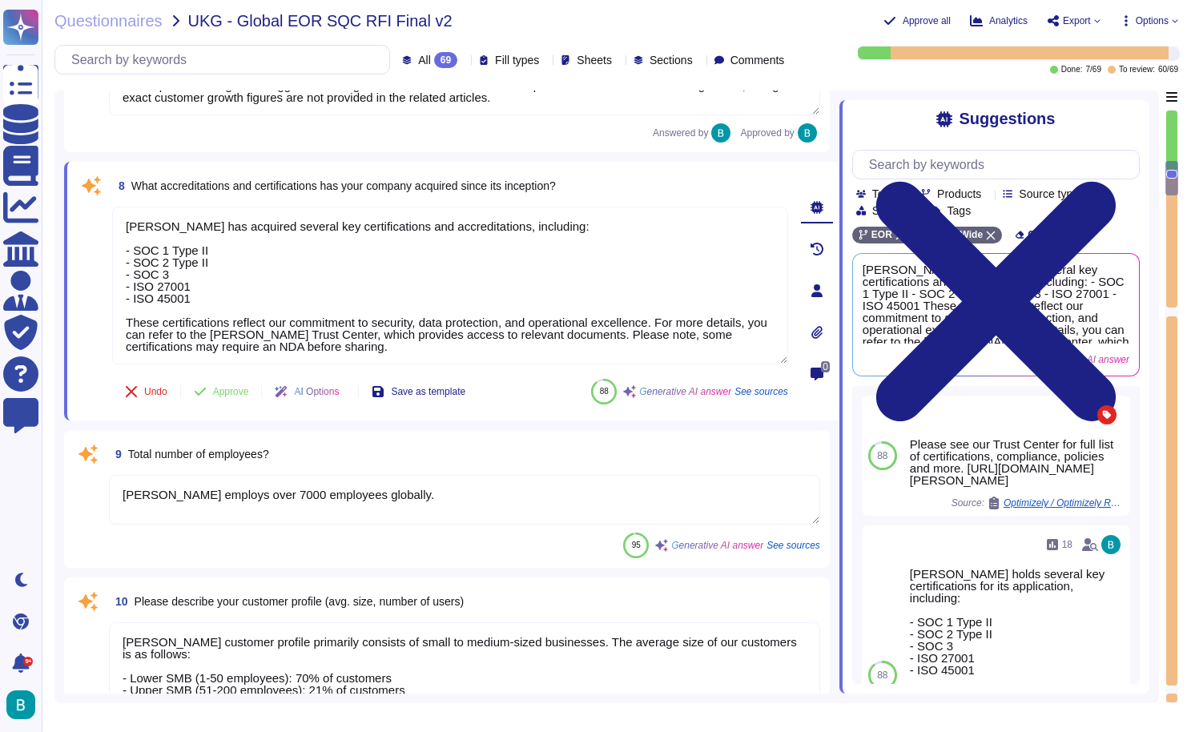
scroll to position [1360, 0]
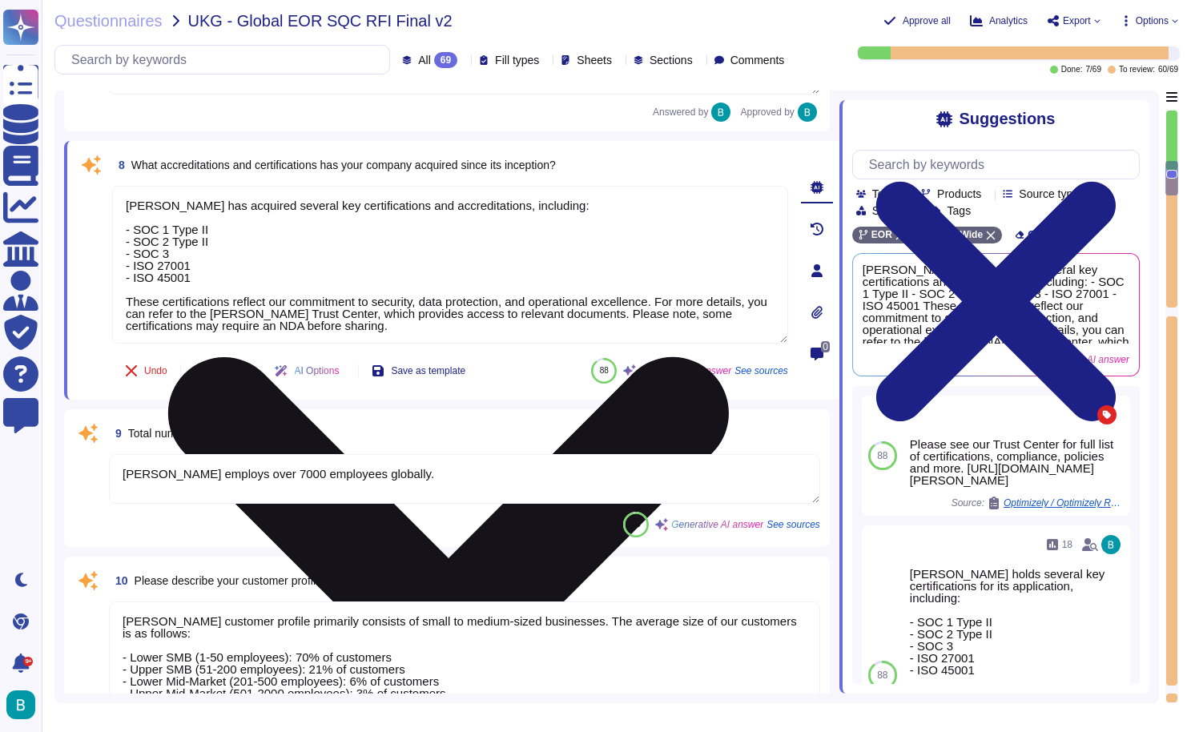
click at [218, 279] on textarea "[PERSON_NAME] has acquired several key certifications and accreditations, inclu…" at bounding box center [450, 265] width 676 height 158
drag, startPoint x: 215, startPoint y: 279, endPoint x: 114, endPoint y: 282, distance: 100.9
click at [114, 282] on textarea "[PERSON_NAME] has acquired several key certifications and accreditations, inclu…" at bounding box center [450, 265] width 676 height 158
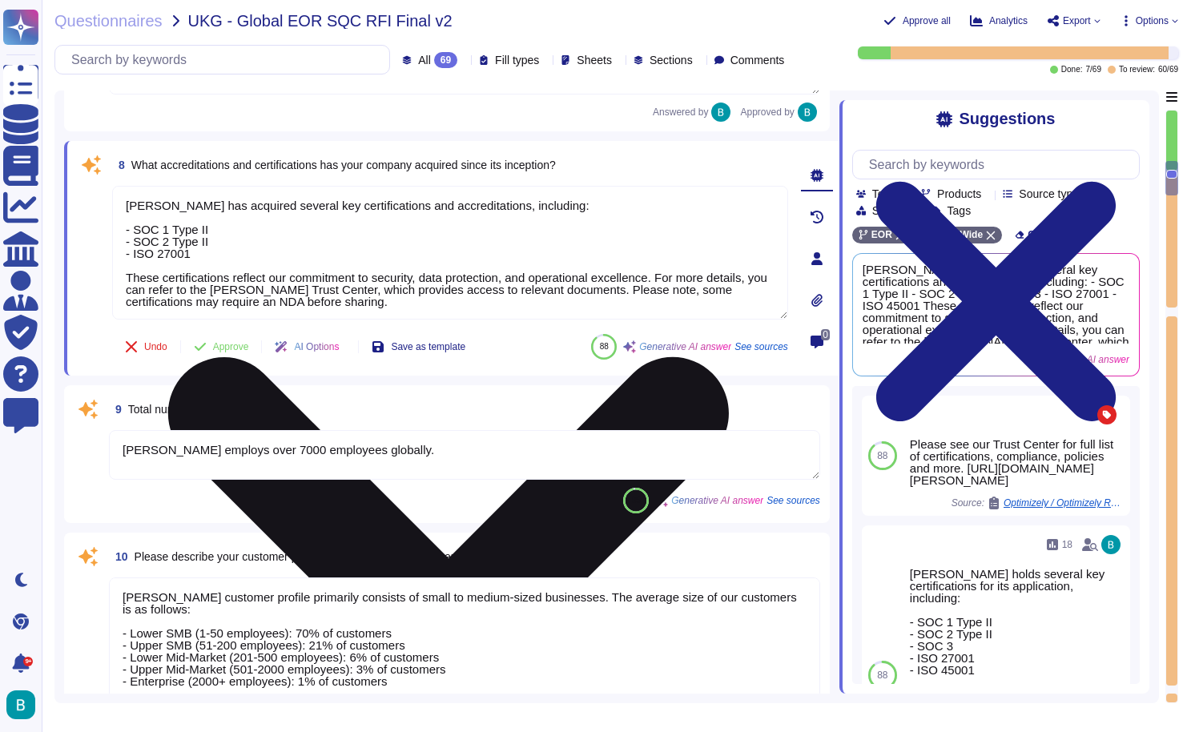
click at [774, 199] on textarea "[PERSON_NAME] has acquired several key certifications and accreditations, inclu…" at bounding box center [450, 253] width 676 height 134
type textarea "[PERSON_NAME] has acquired several key certifications and accreditations, inclu…"
click at [776, 198] on icon at bounding box center [448, 637] width 673 height 897
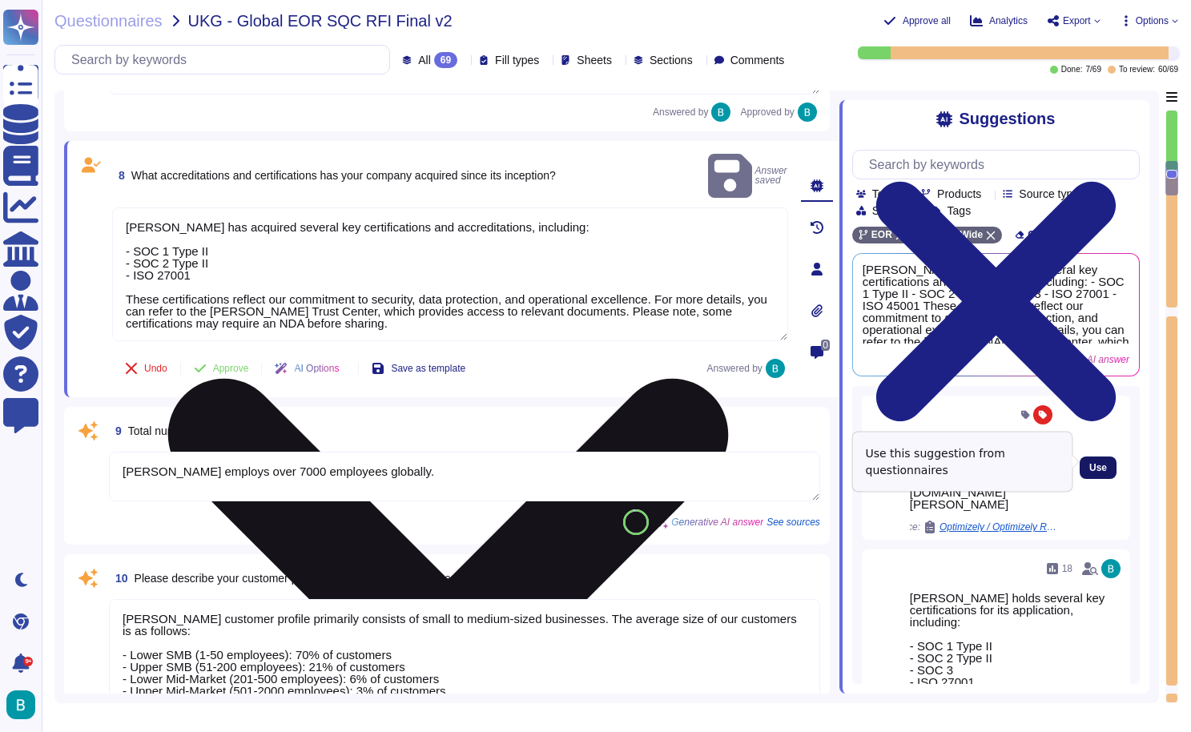
click at [1111, 459] on button "Use" at bounding box center [1097, 467] width 37 height 22
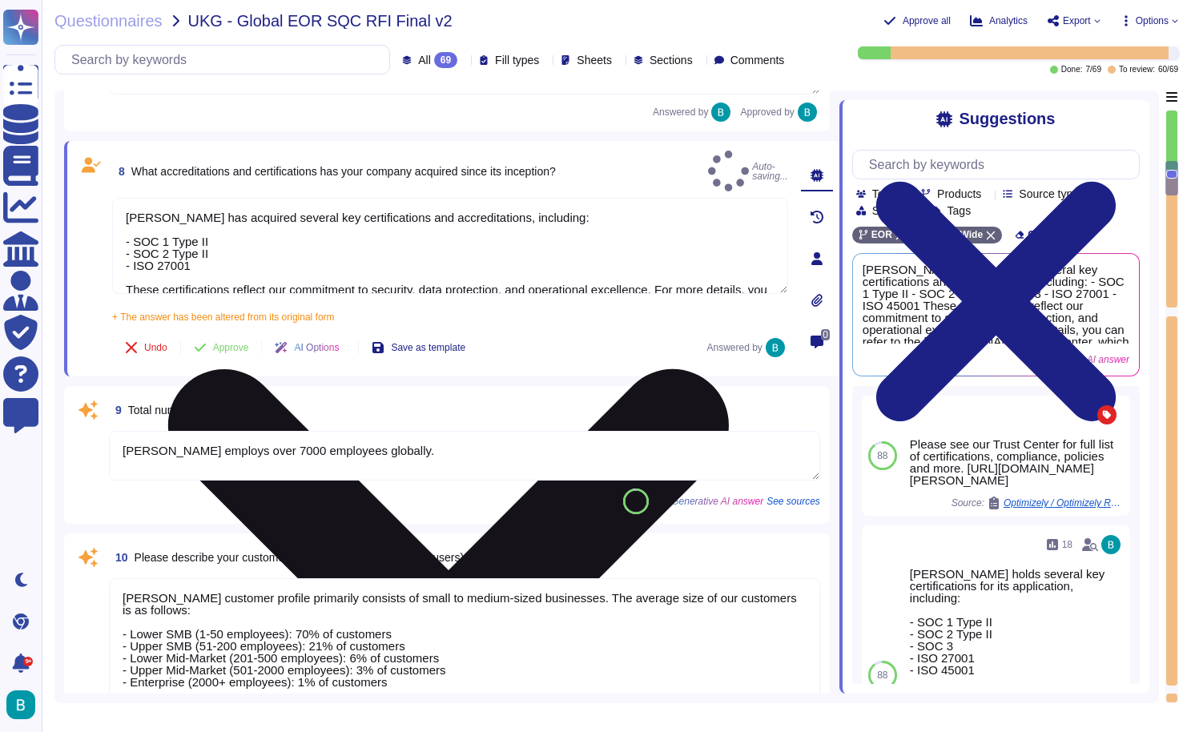
type textarea "Please see our Trust Center for full list of certifications, compliance, polici…"
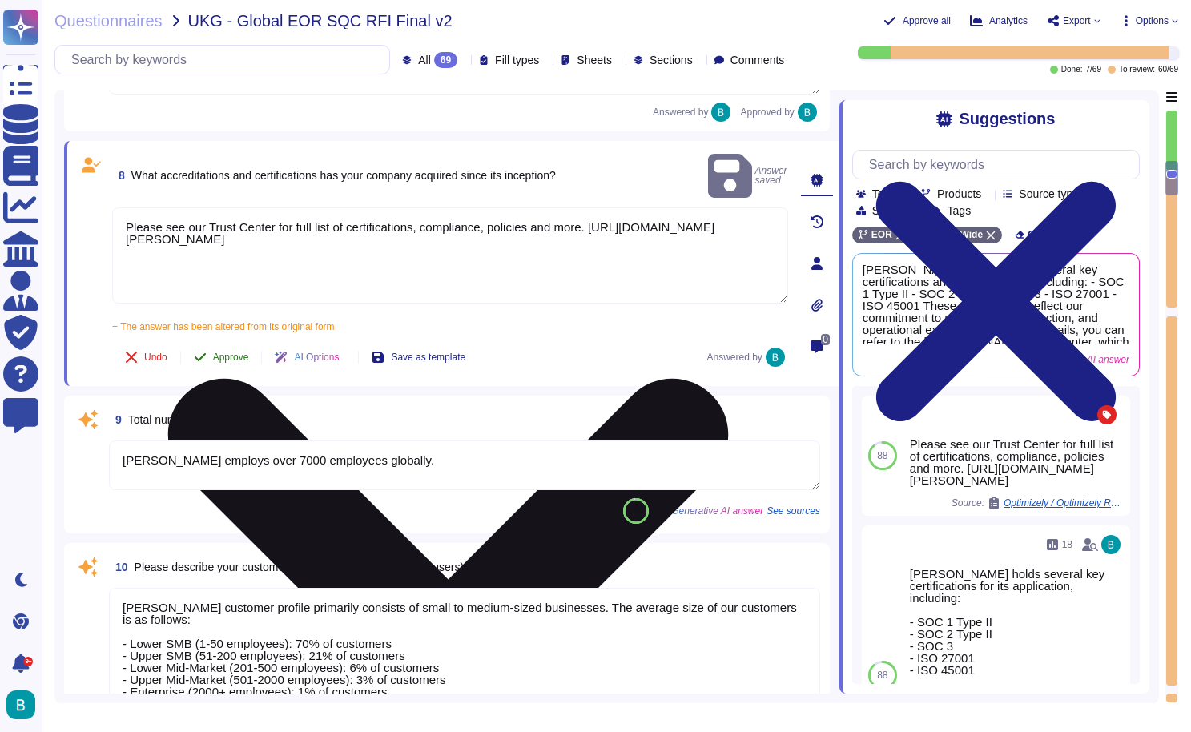
click at [227, 341] on button "Approve" at bounding box center [221, 357] width 81 height 32
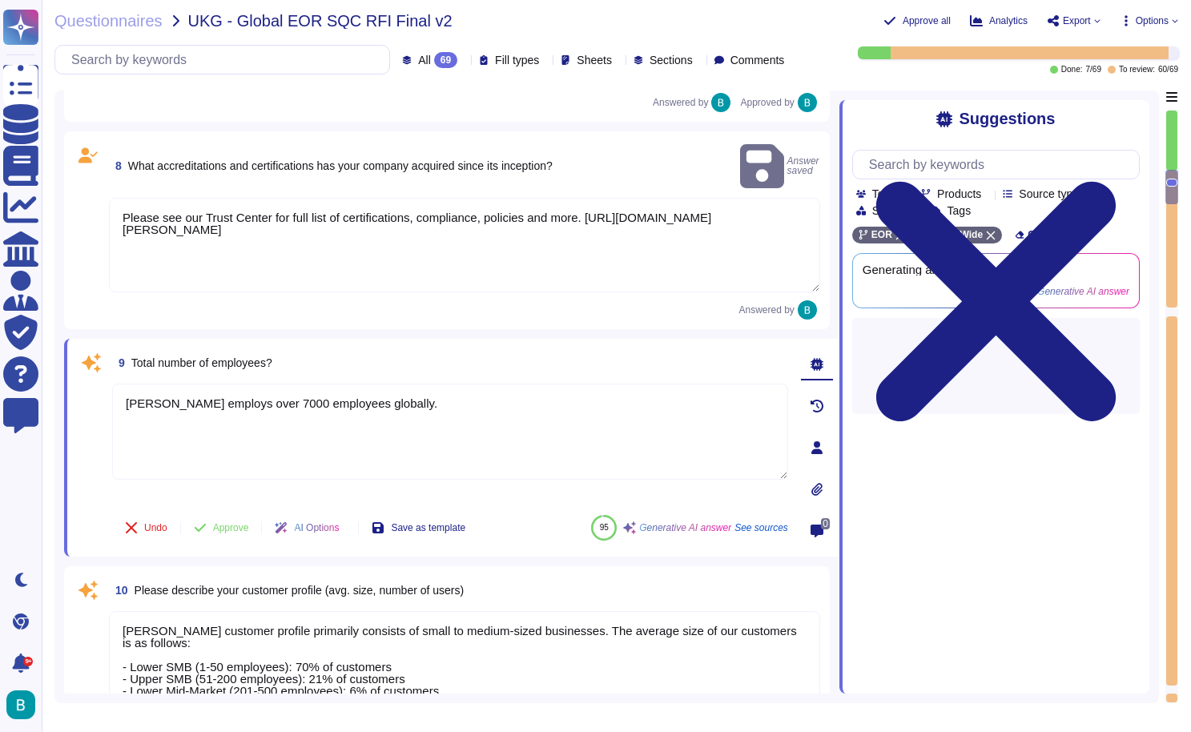
type textarea "[PERSON_NAME] has demonstrated significant revenue growth over the past three y…"
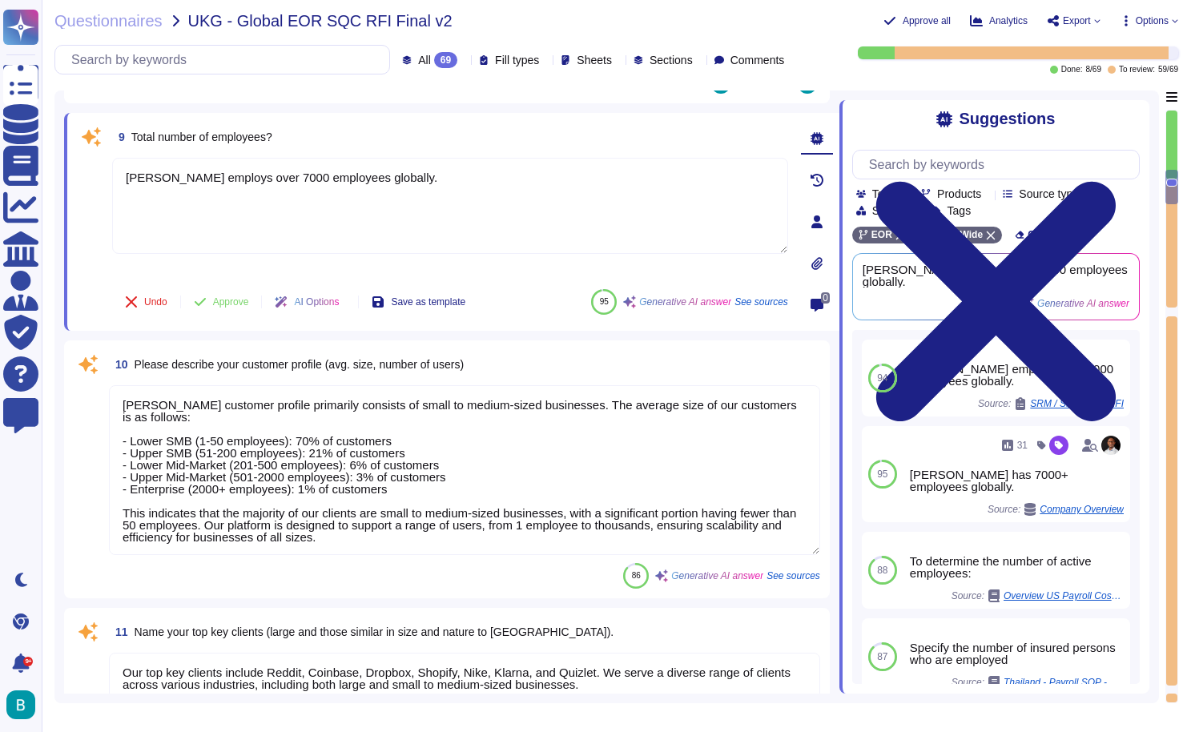
scroll to position [1536, 0]
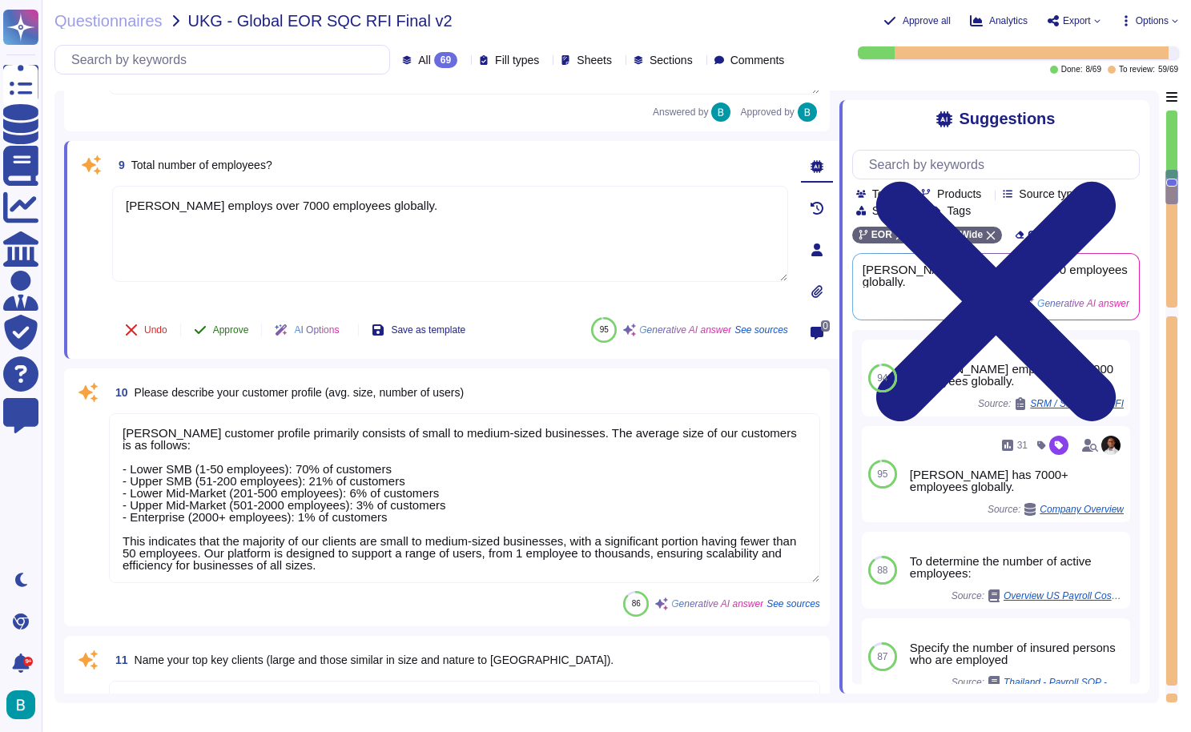
click at [241, 333] on span "Approve" at bounding box center [231, 330] width 36 height 10
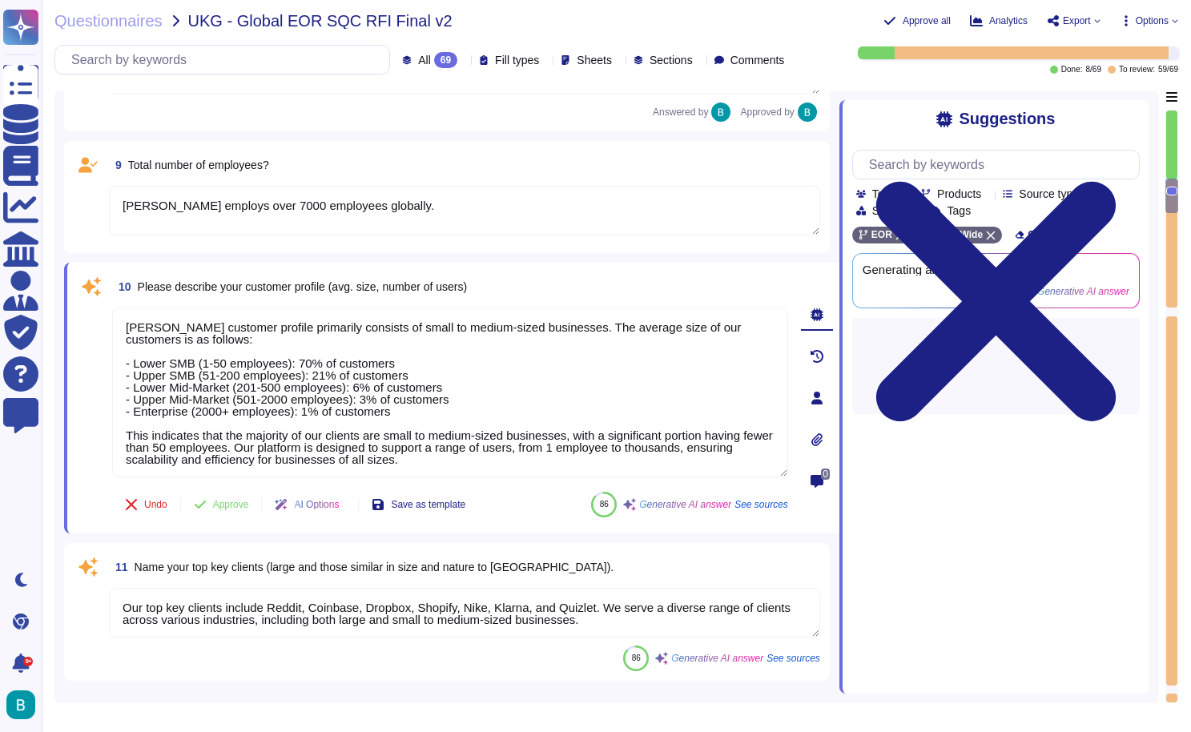
type textarea "[PERSON_NAME] has engaged in several acquisitions in the past two years, includ…"
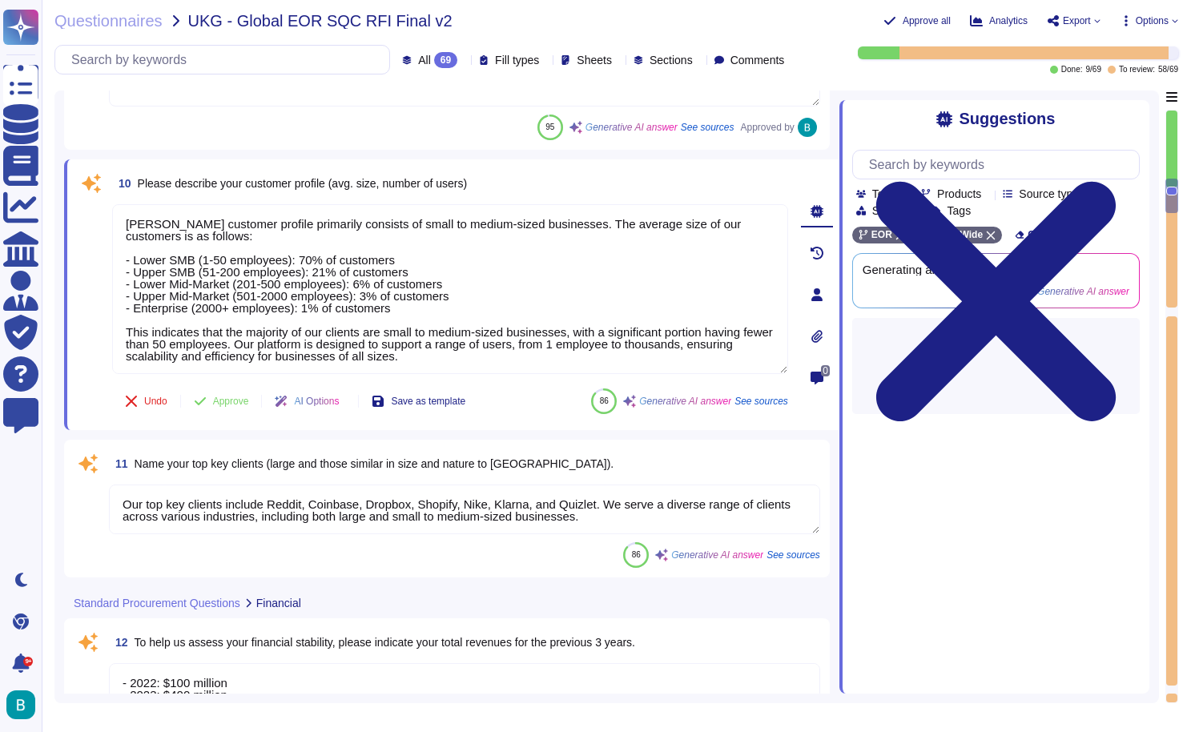
scroll to position [1677, 0]
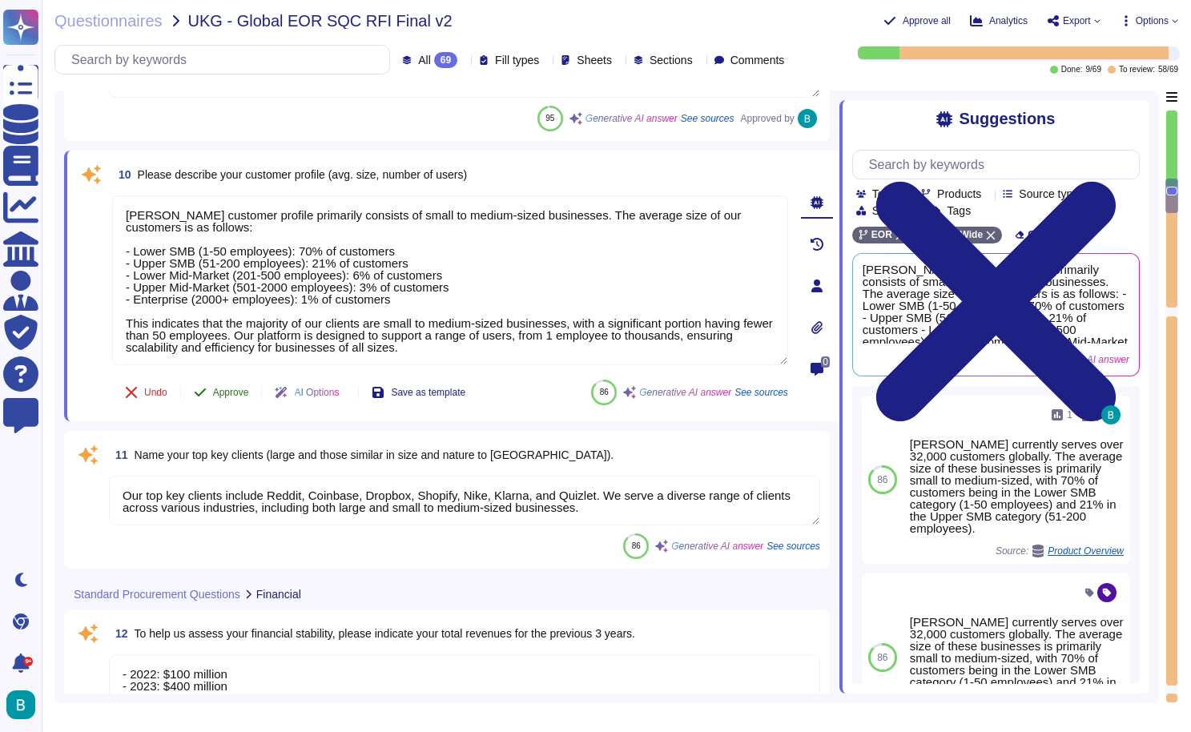
click at [227, 392] on span "Approve" at bounding box center [231, 393] width 36 height 10
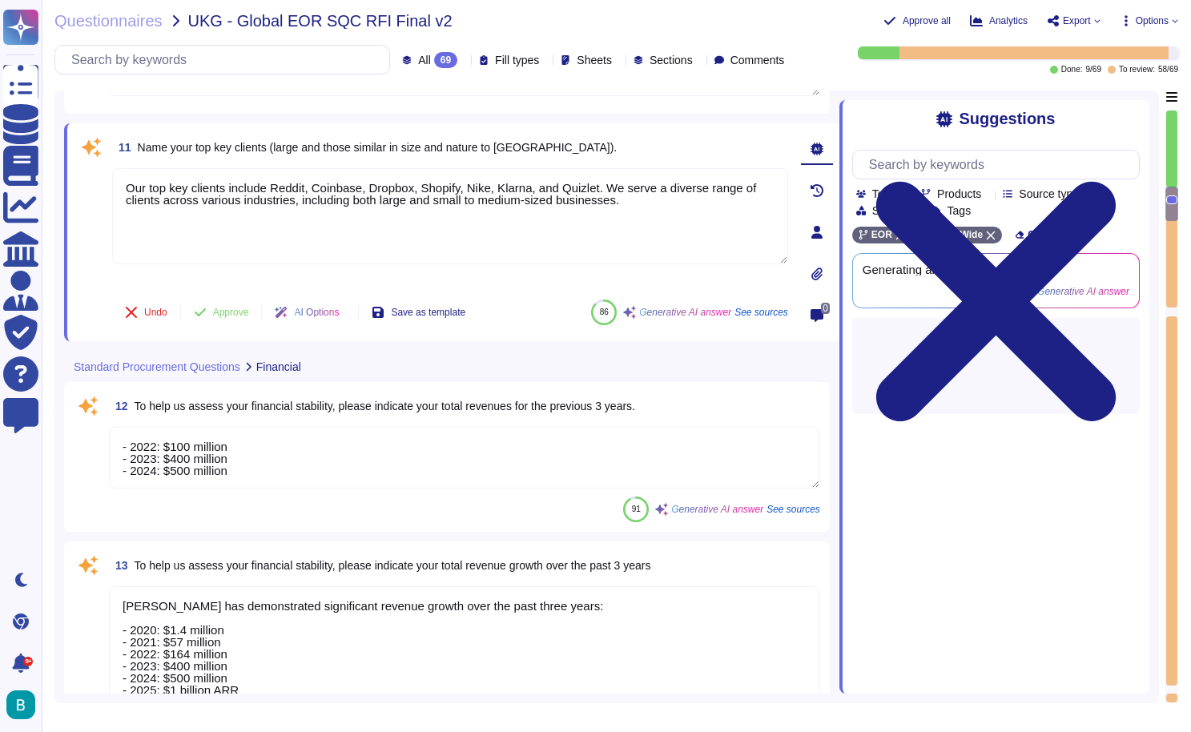
type textarea "[PERSON_NAME] has demonstrated remarkable financial growth: [DATE]: $57M [DATE]…"
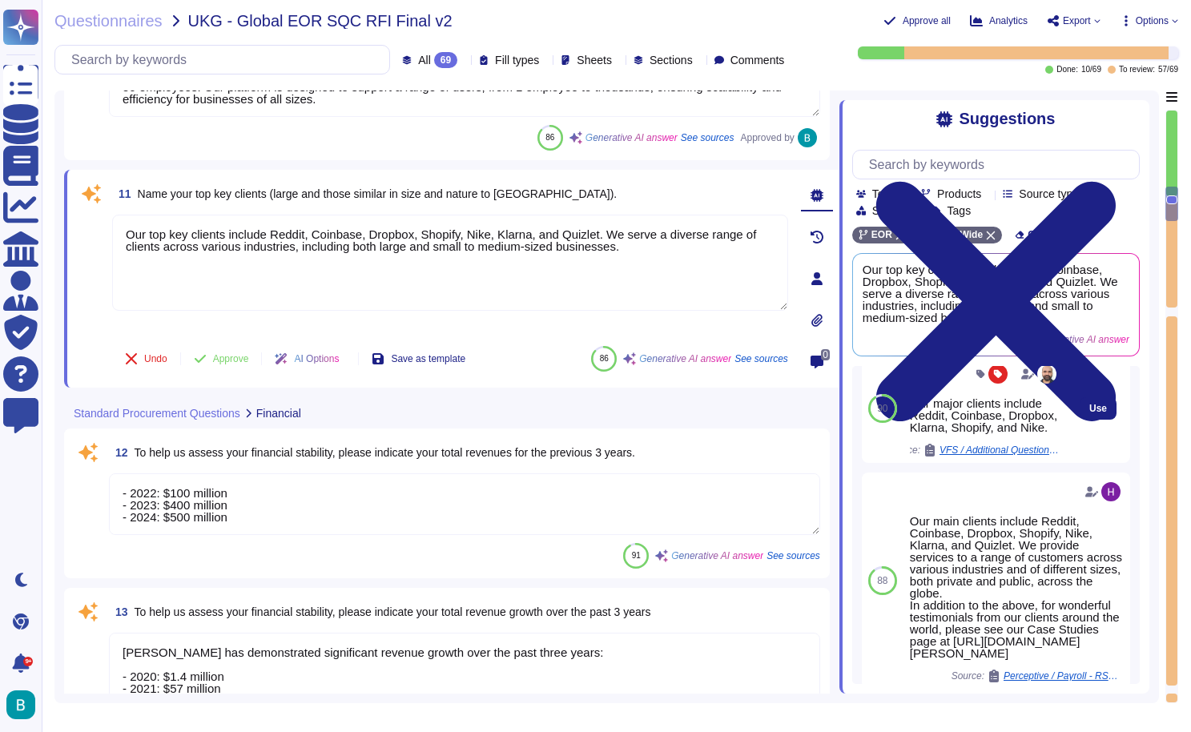
scroll to position [25, 0]
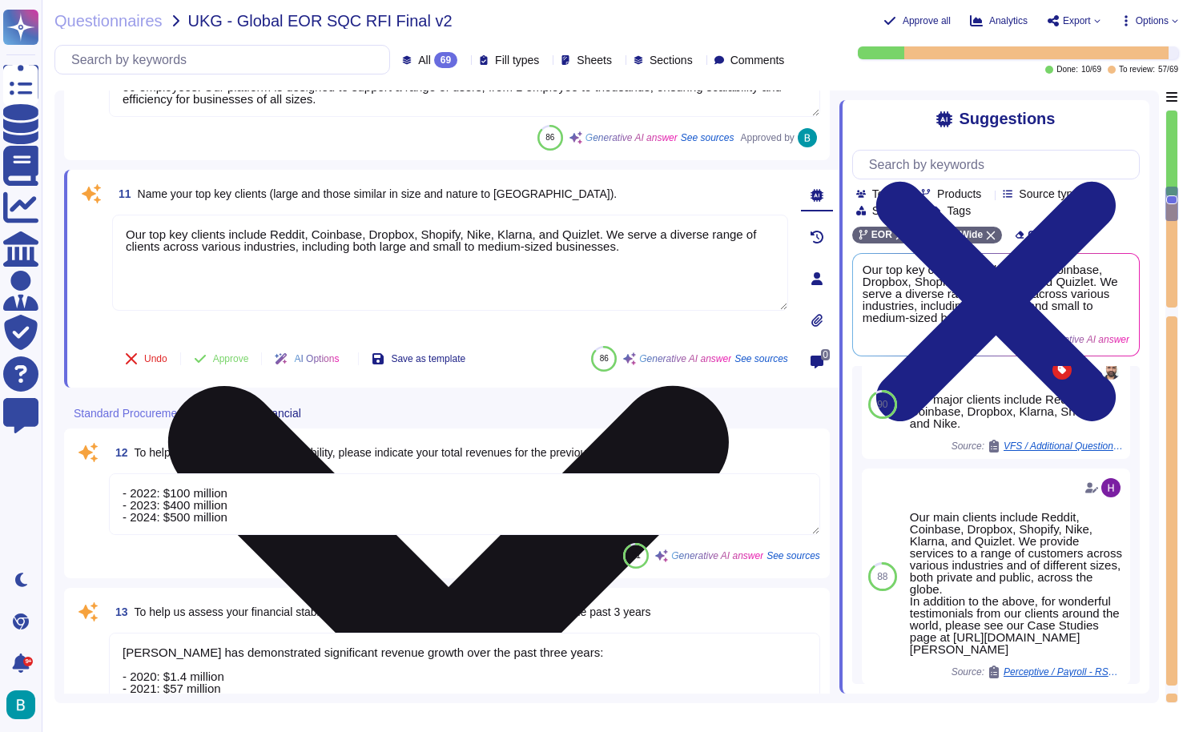
click at [729, 386] on icon at bounding box center [448, 666] width 560 height 560
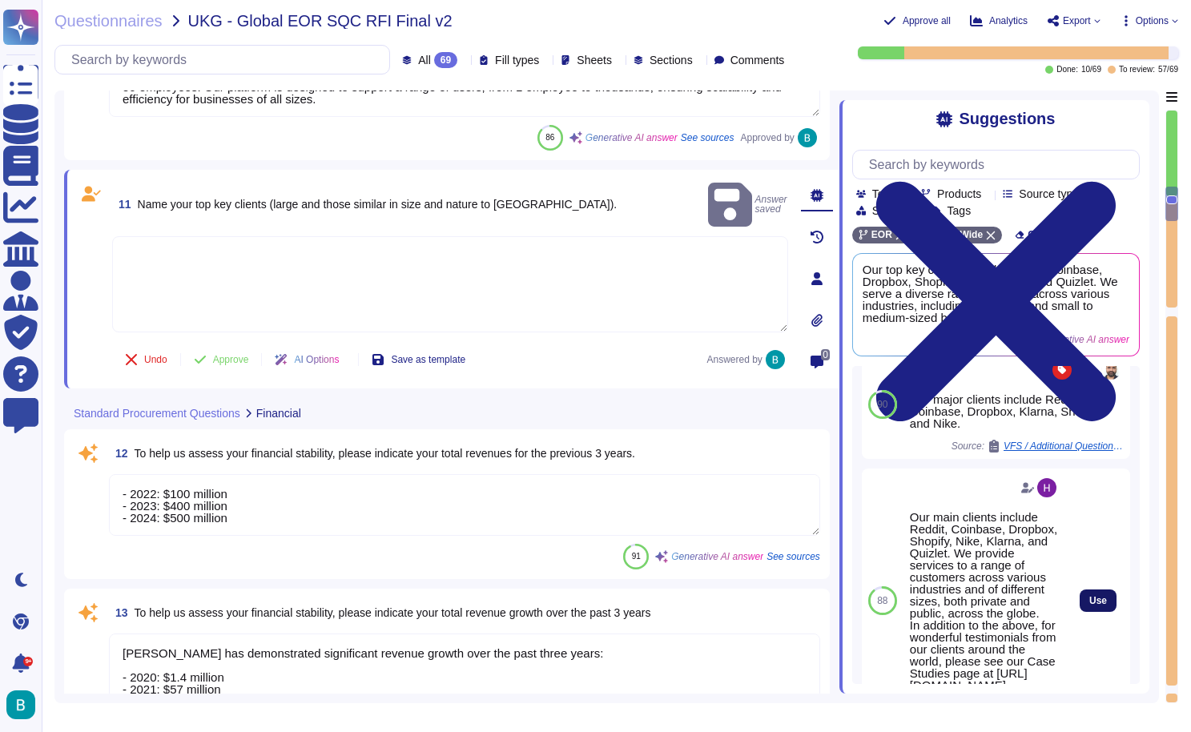
click at [1090, 605] on span "Use" at bounding box center [1098, 601] width 18 height 10
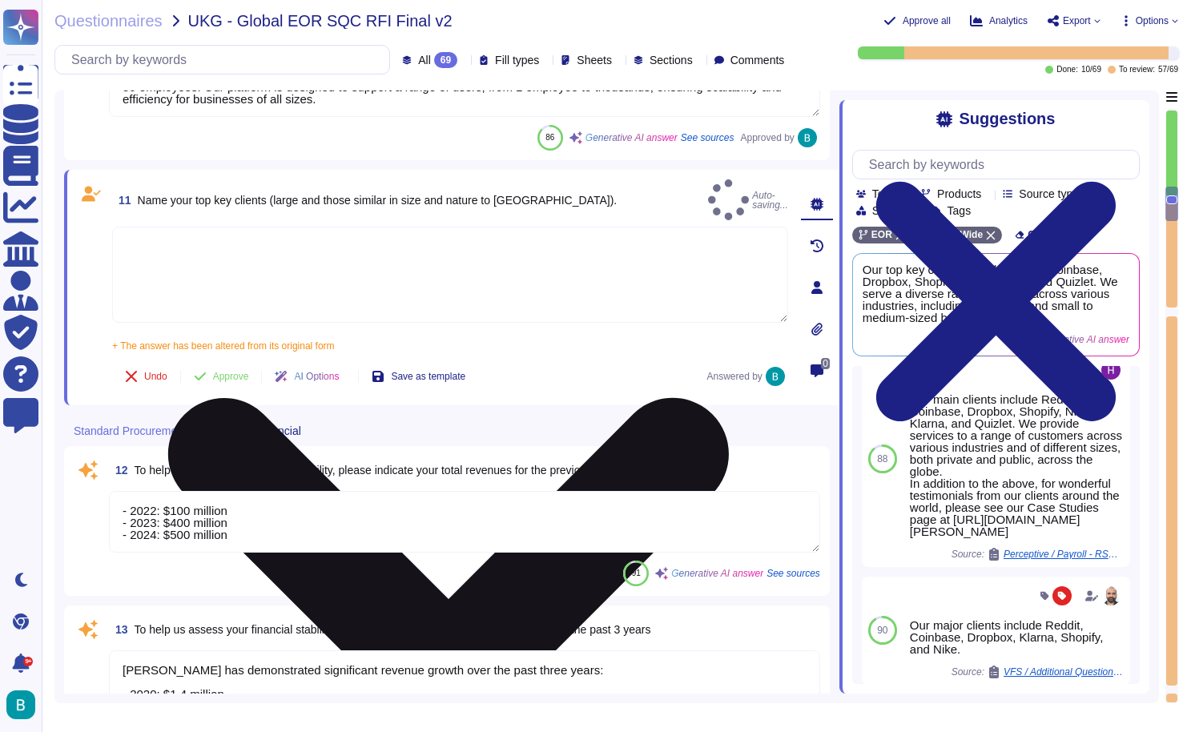
type textarea "Our main clients include Reddit, Coinbase, Dropbox, Shopify, Nike, Klarna, and …"
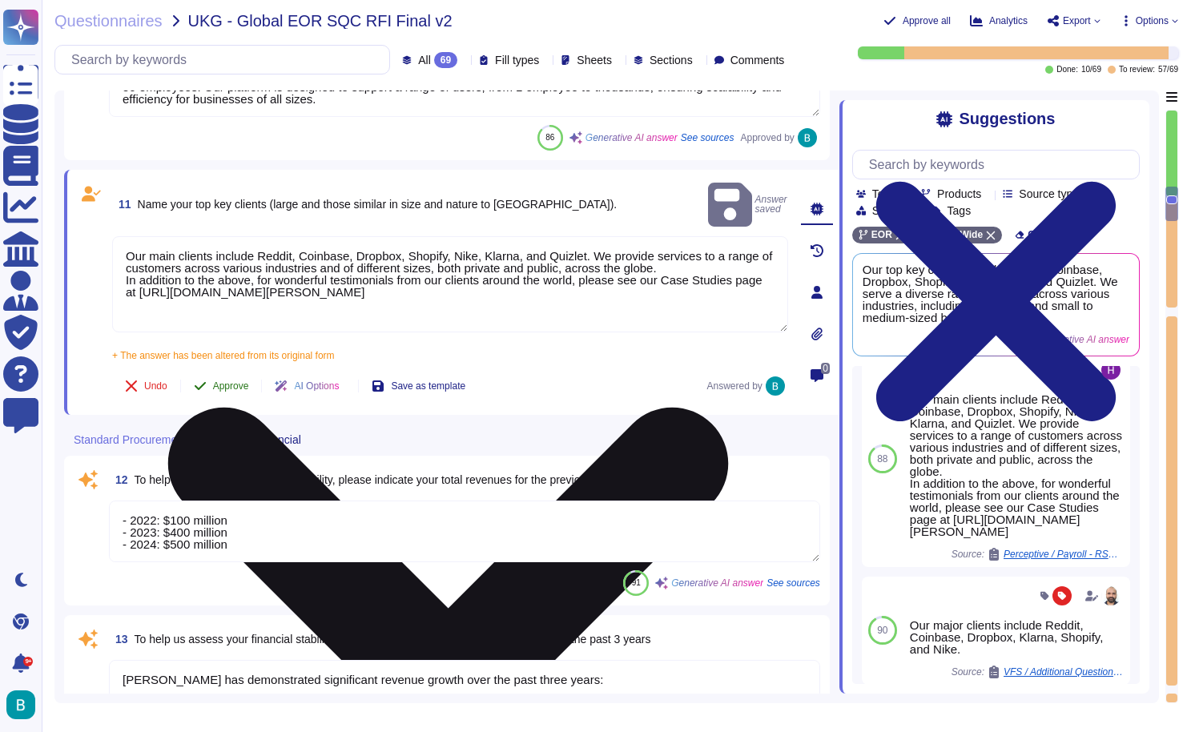
click at [223, 381] on span "Approve" at bounding box center [231, 386] width 36 height 10
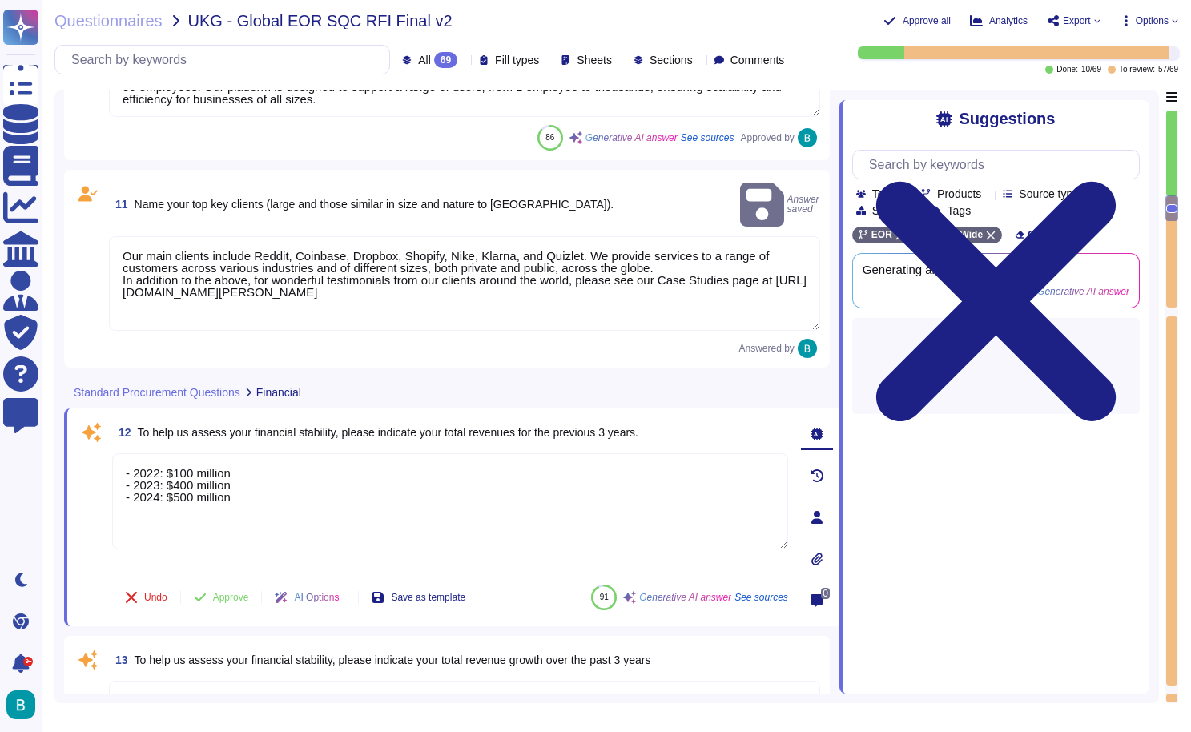
scroll to position [0, 0]
type textarea "[PERSON_NAME] has demonstrated remarkable financial growth: [DATE]: $57M [DATE]…"
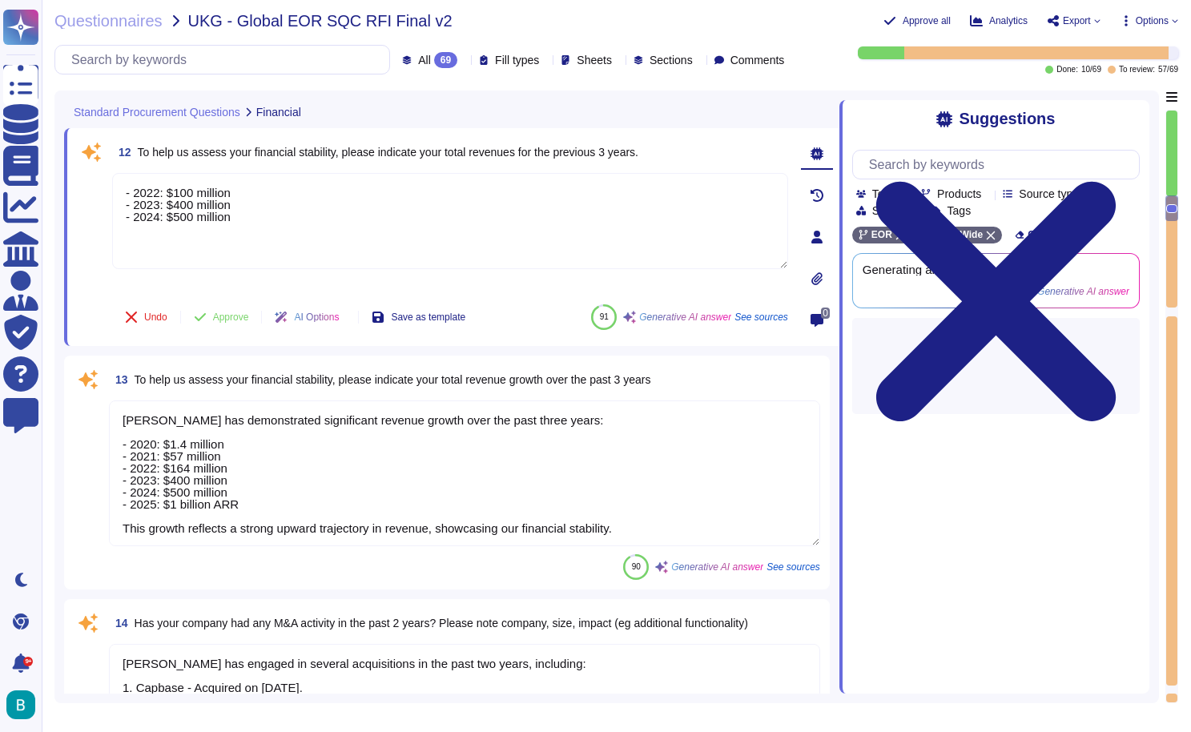
scroll to position [2146, 0]
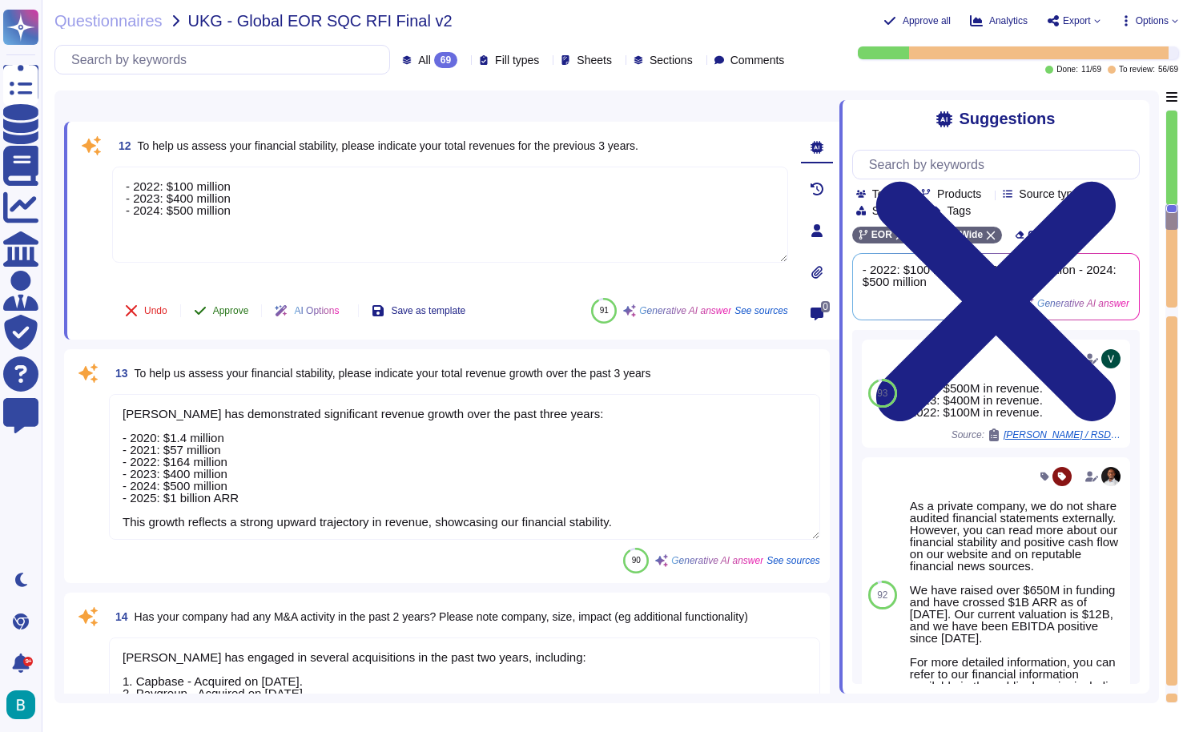
click at [240, 313] on span "Approve" at bounding box center [231, 311] width 36 height 10
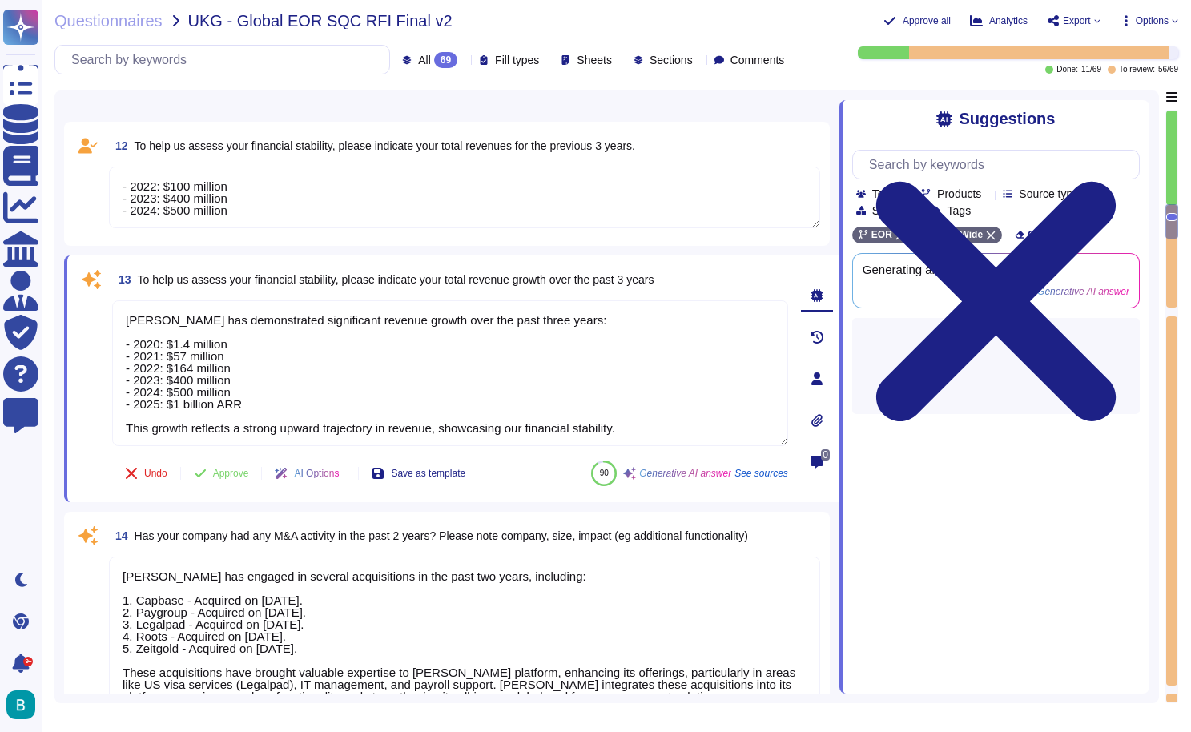
type textarea "Being a privately held company, we do not share this information externally."
type textarea "Confidential."
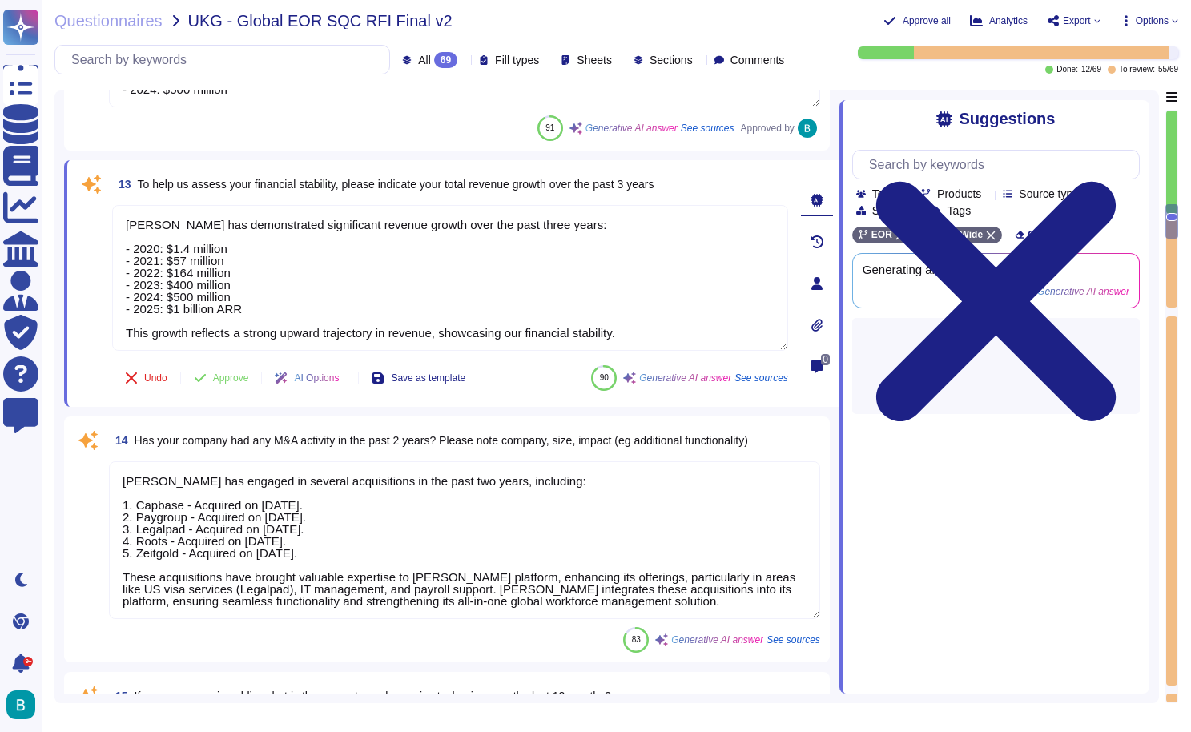
scroll to position [2299, 0]
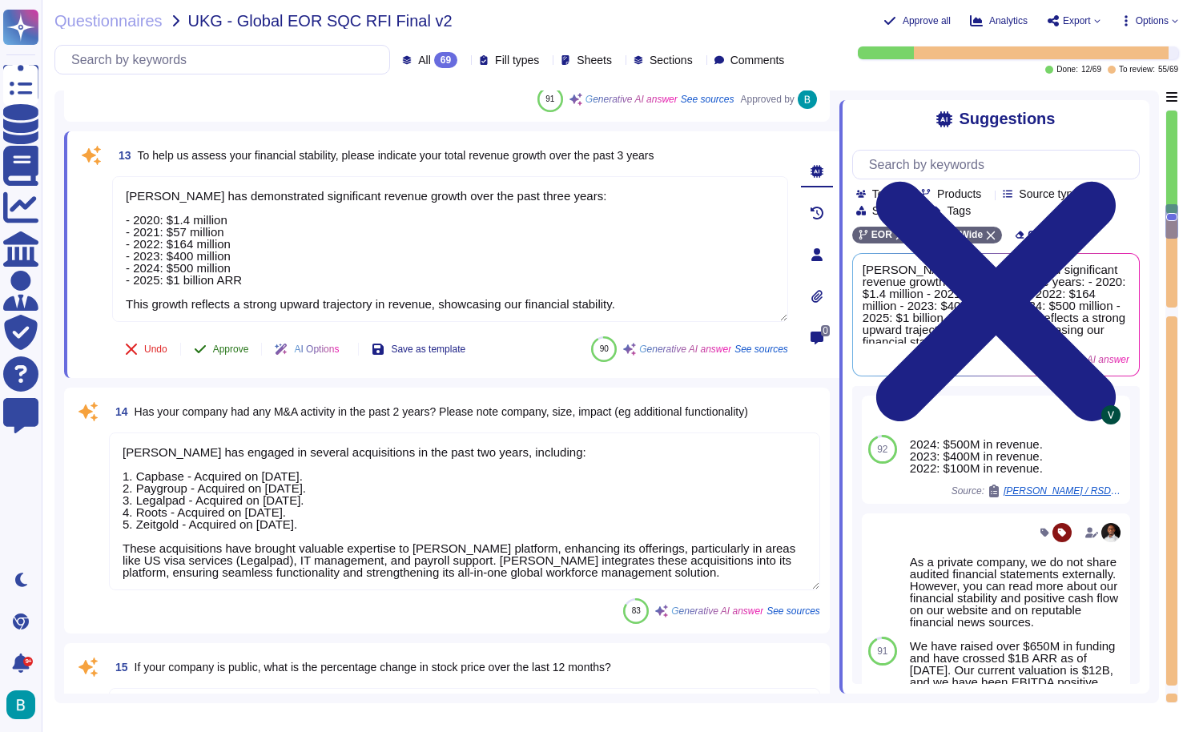
click at [234, 351] on span "Approve" at bounding box center [231, 349] width 36 height 10
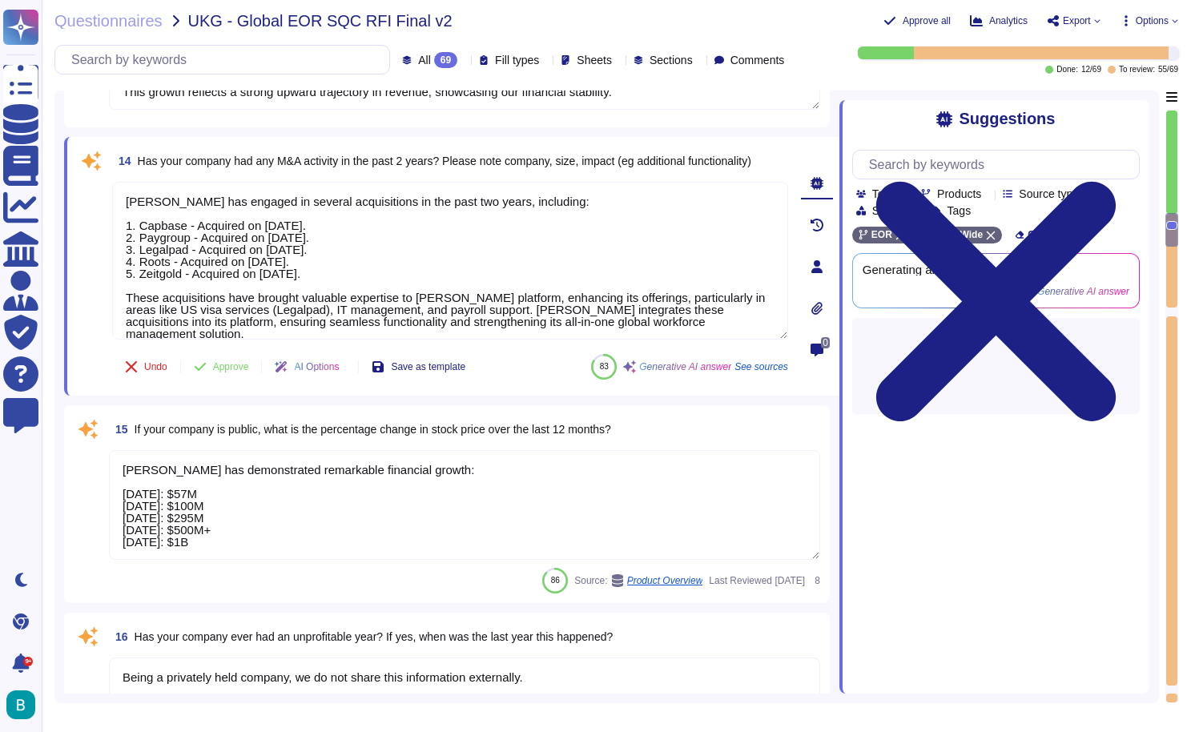
type textarea "As a privately held company, we do not share this information externally. You c…"
type textarea "Yes, [PERSON_NAME] has received VC funding, raising a total of $679 million ove…"
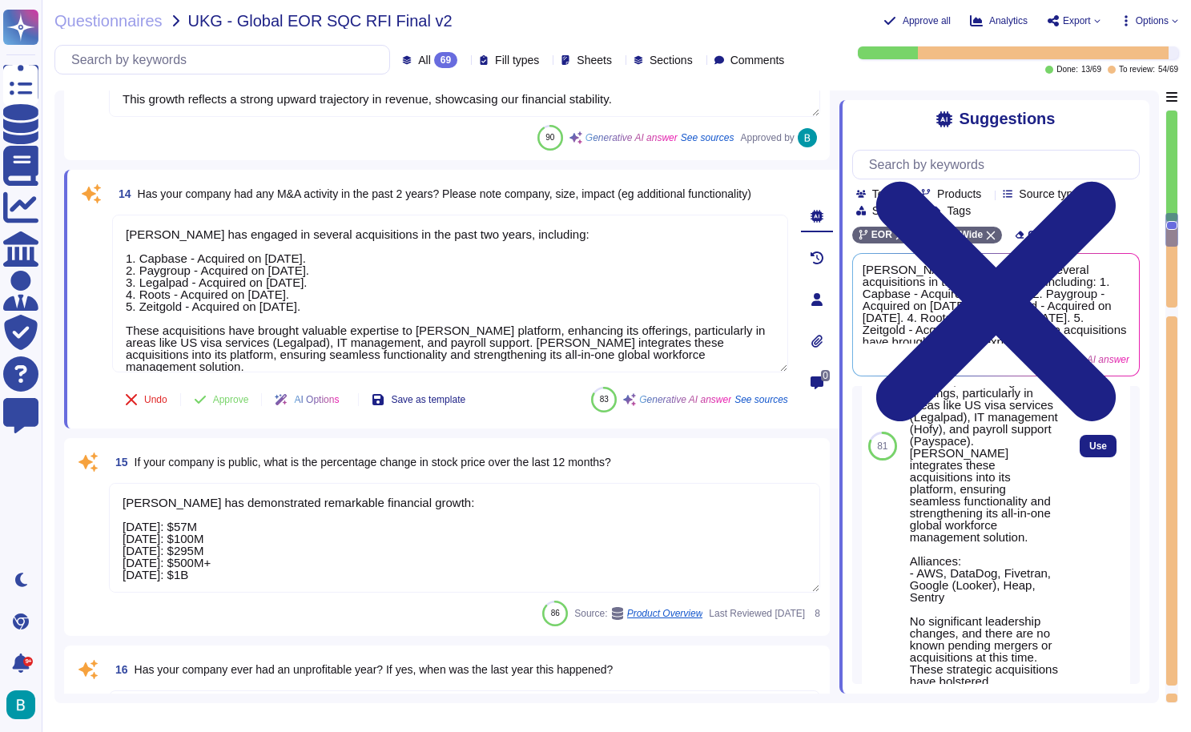
scroll to position [553, 0]
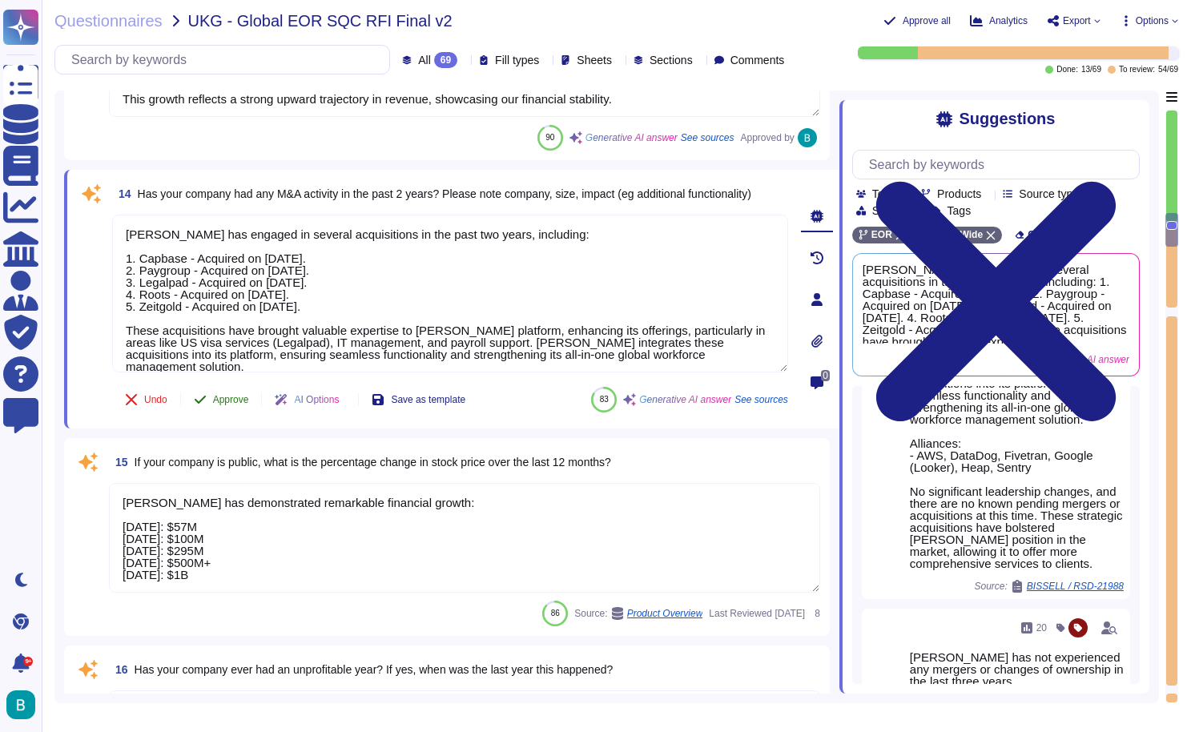
click at [222, 400] on span "Approve" at bounding box center [231, 400] width 36 height 10
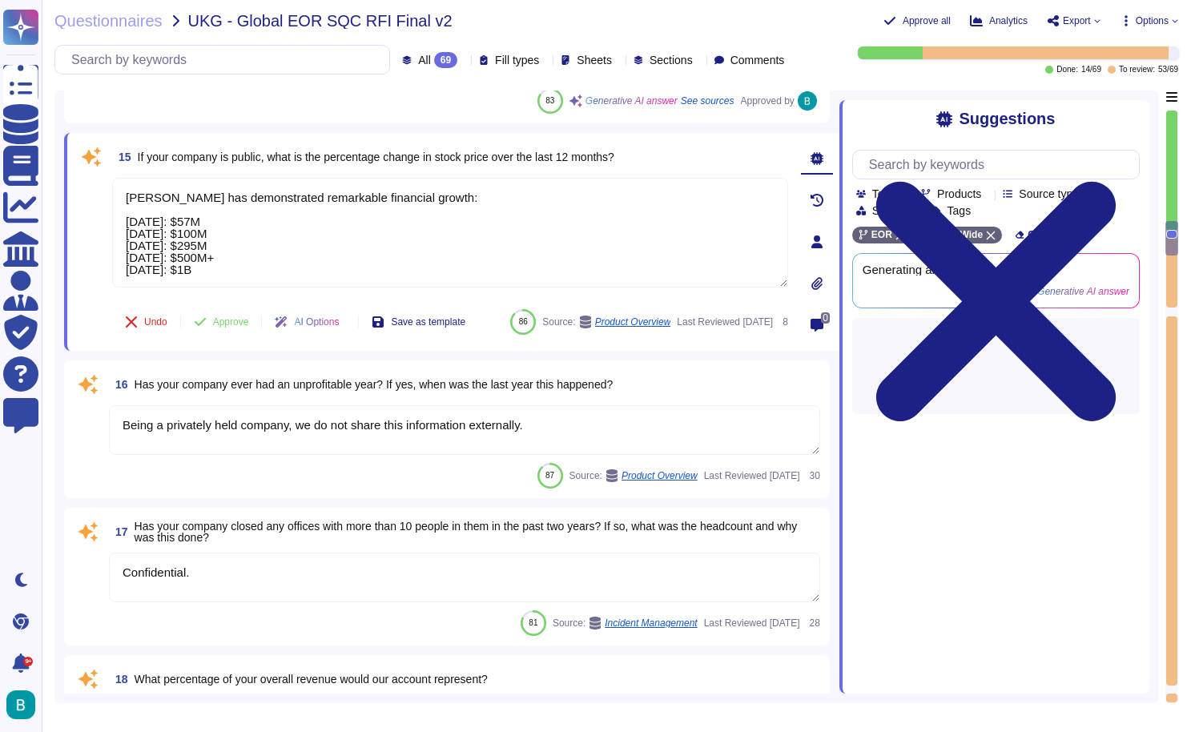
scroll to position [2785, 0]
type textarea "Yes, [PERSON_NAME] has received VC funding, raising a total of $679 million ove…"
type textarea "Requirements to submit a successful project description in the [GEOGRAPHIC_DATA…"
